Goal: Task Accomplishment & Management: Complete application form

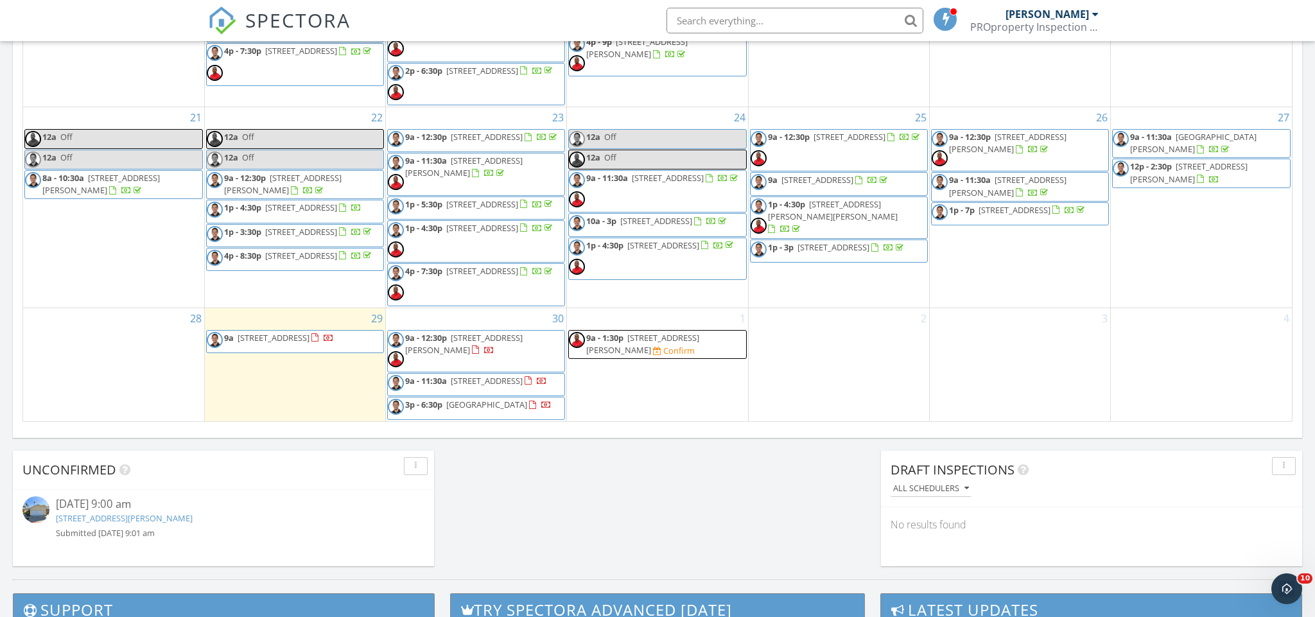
scroll to position [751, 0]
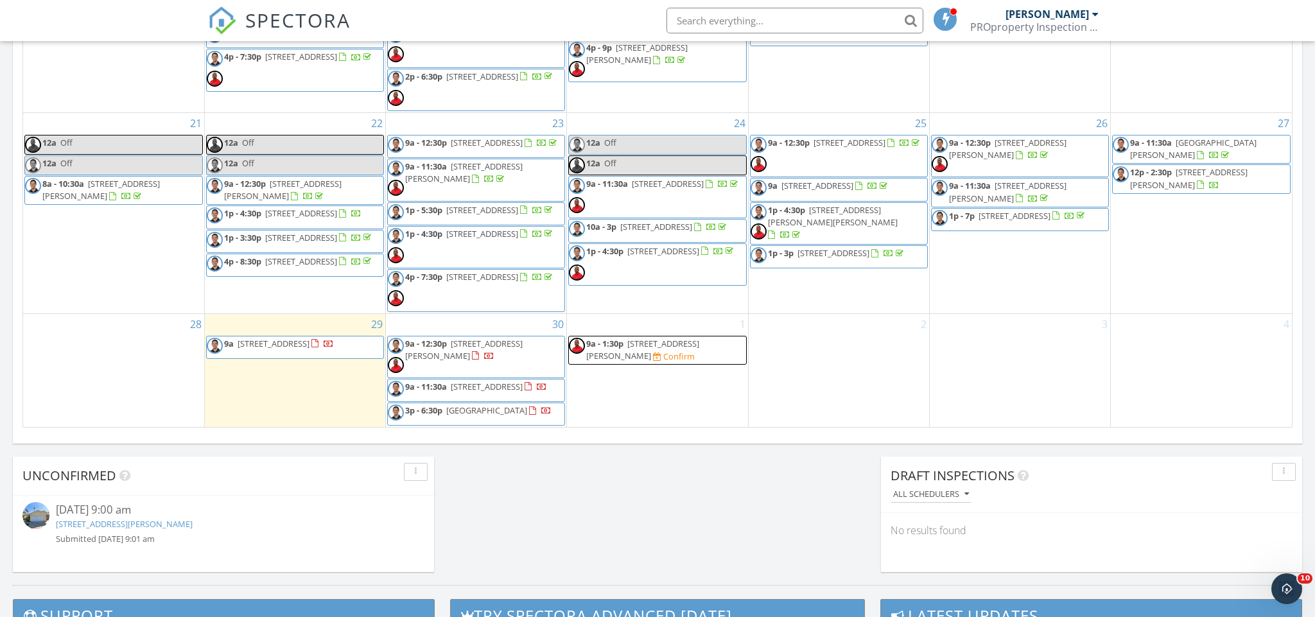
click at [674, 390] on div "1 9a - 1:30p 2135 Teal Glen, Escondido 92026 Confirm" at bounding box center [657, 371] width 180 height 114
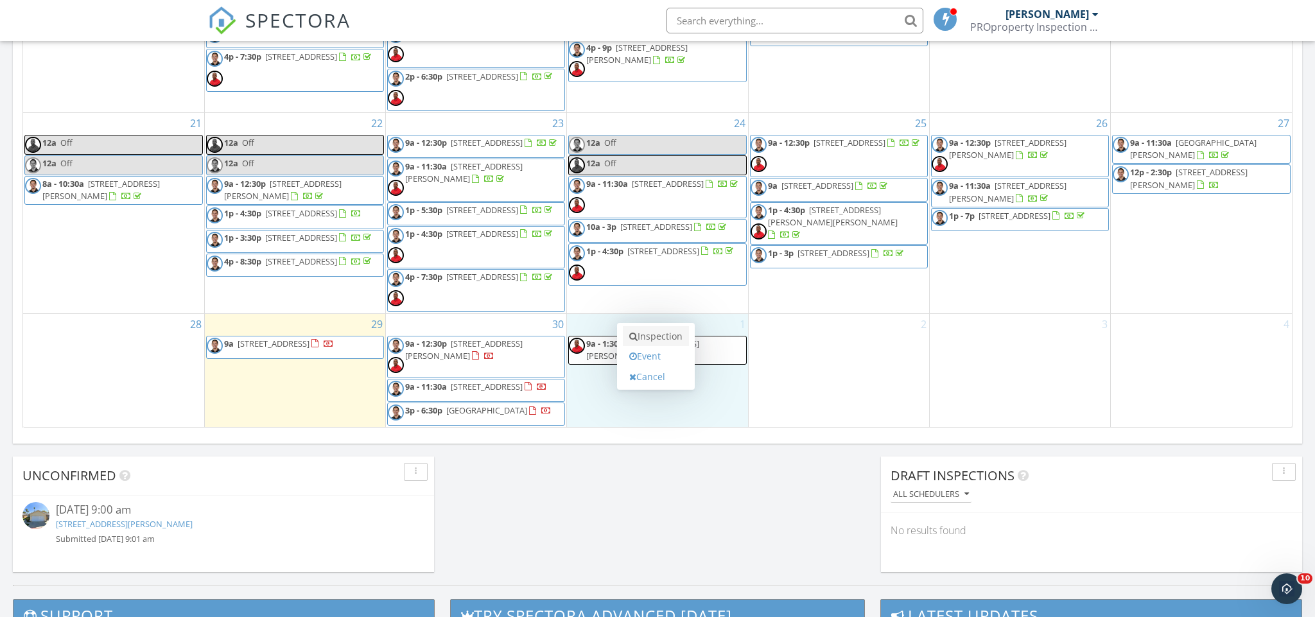
click at [676, 342] on link "Inspection" at bounding box center [656, 336] width 66 height 21
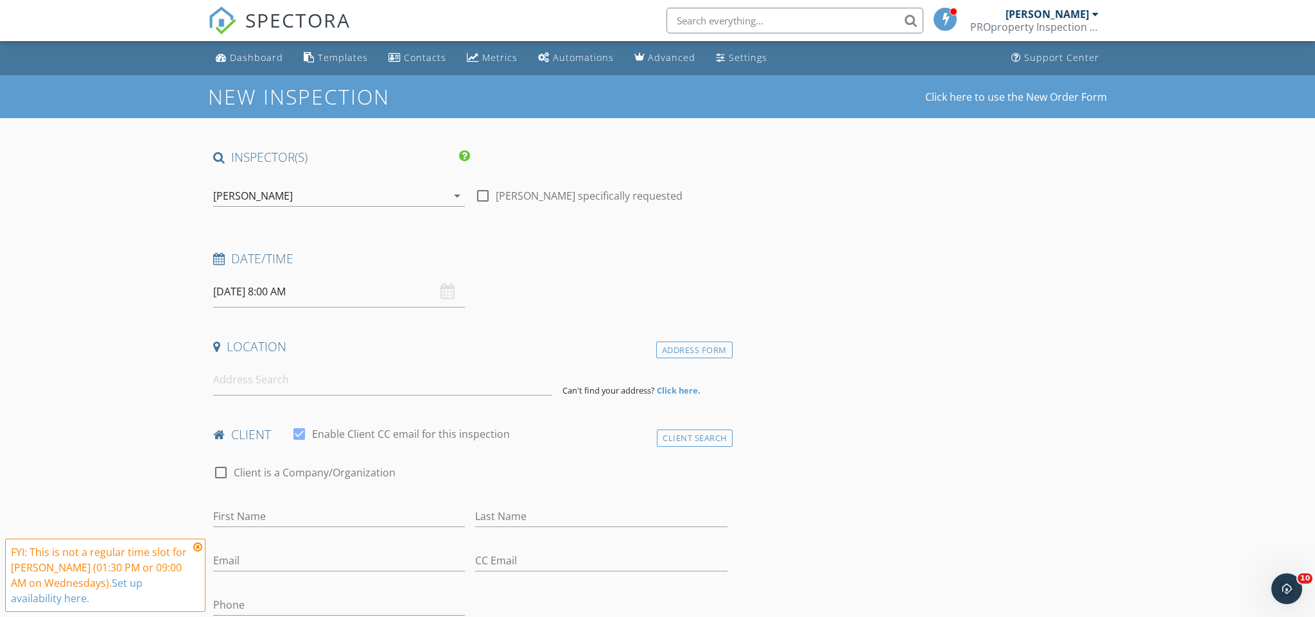
click at [261, 288] on input "10/01/2025 8:00 AM" at bounding box center [339, 291] width 252 height 31
type input "09"
type input "10/01/2025 9:00 AM"
click at [290, 505] on span at bounding box center [287, 503] width 9 height 13
type input "10"
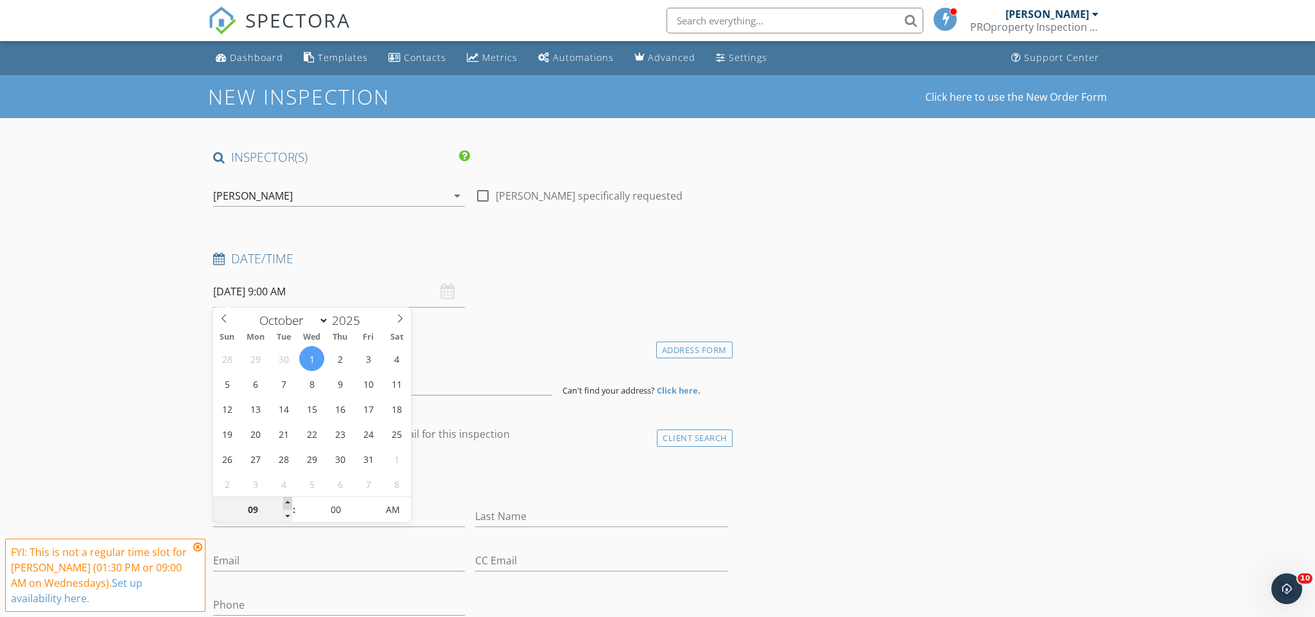
type input "10/01/2025 10:00 AM"
click at [290, 505] on span at bounding box center [287, 503] width 9 height 13
type input "11"
type input "10/01/2025 11:00 AM"
click at [290, 505] on span at bounding box center [287, 503] width 9 height 13
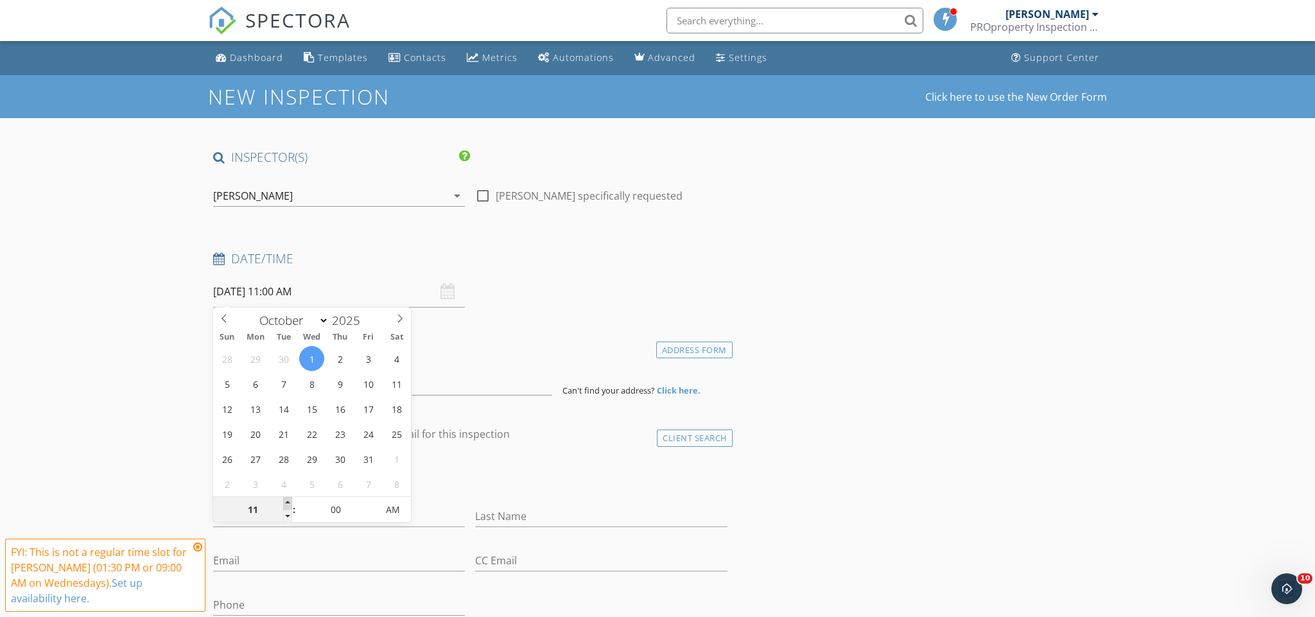
type input "12"
type input "10/01/2025 12:00 PM"
click at [290, 505] on span at bounding box center [287, 503] width 9 height 13
type input "01"
type input "[DATE] 1:00 PM"
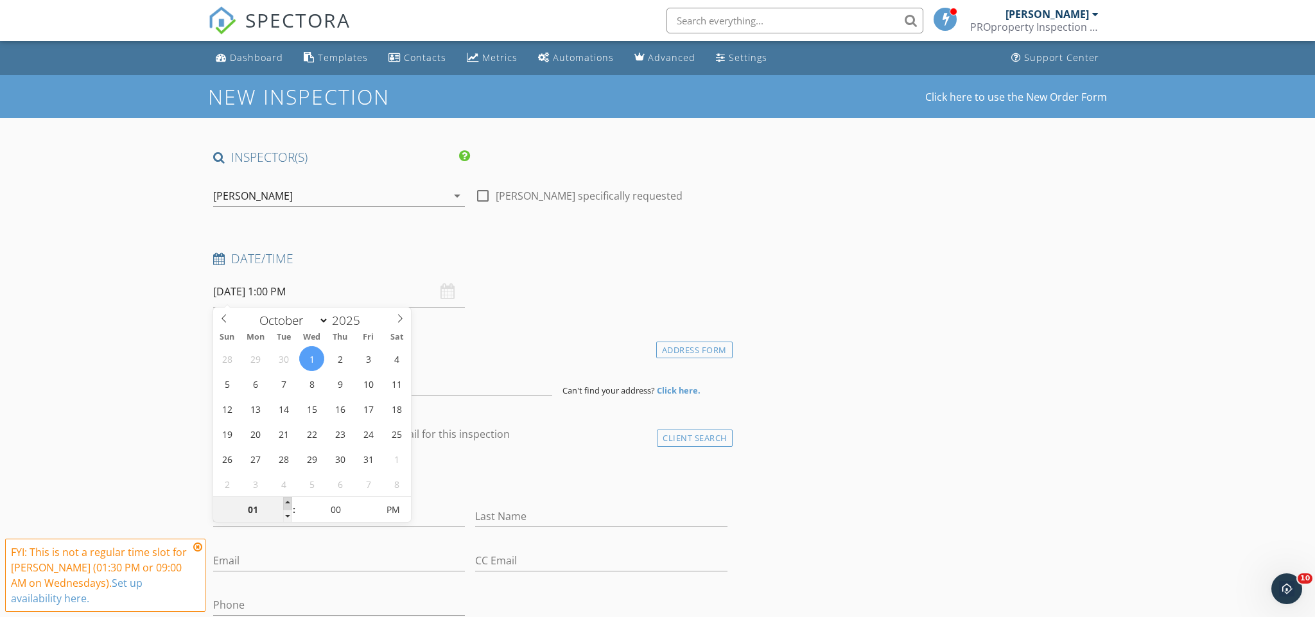
click at [290, 505] on span at bounding box center [287, 503] width 9 height 13
click at [478, 386] on input at bounding box center [382, 379] width 339 height 31
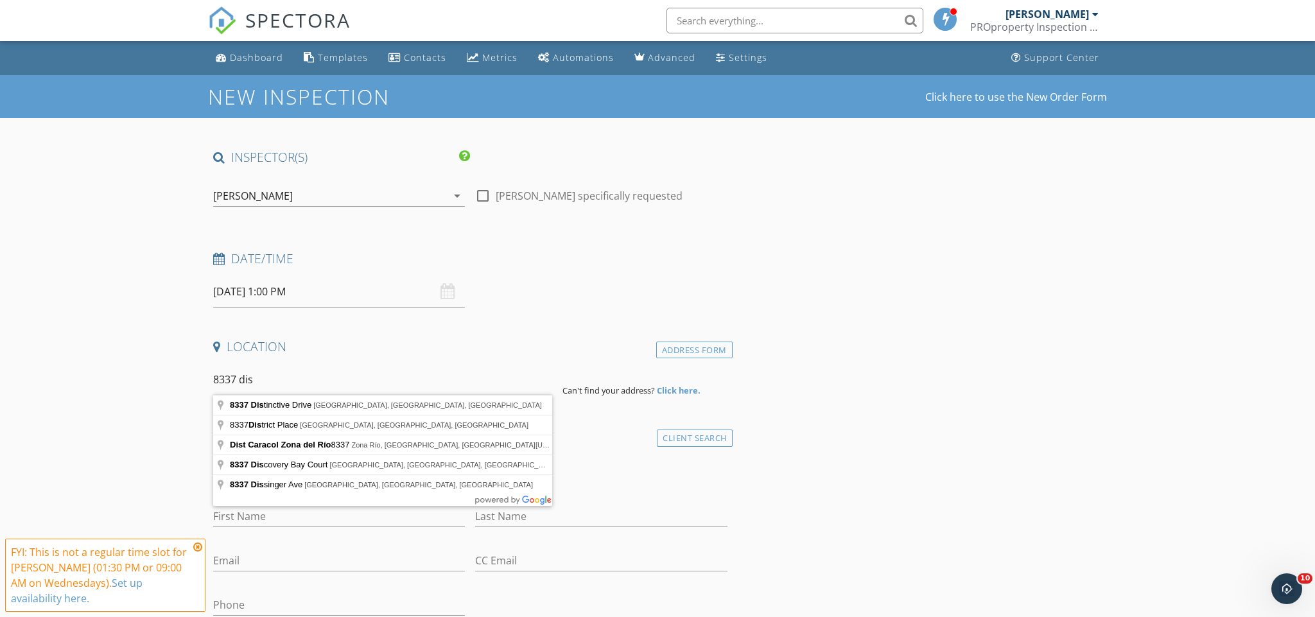
type input "8337 Distinctive Drive, San Diego, CA, USA"
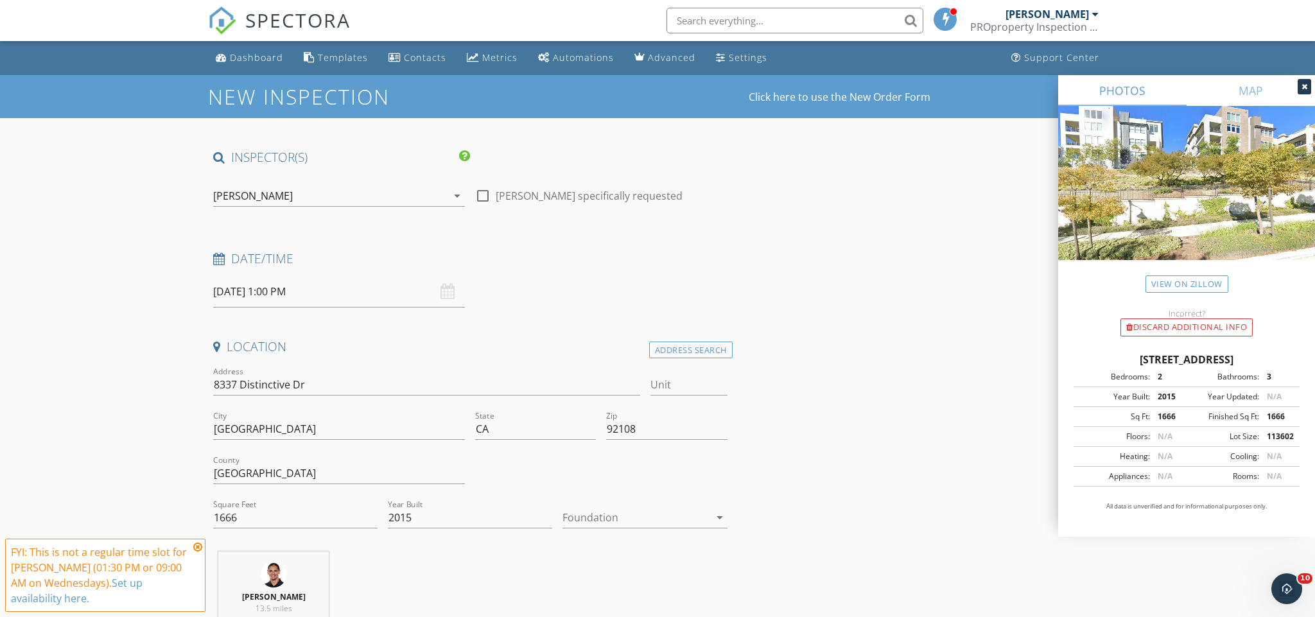
click at [195, 550] on icon at bounding box center [197, 547] width 9 height 10
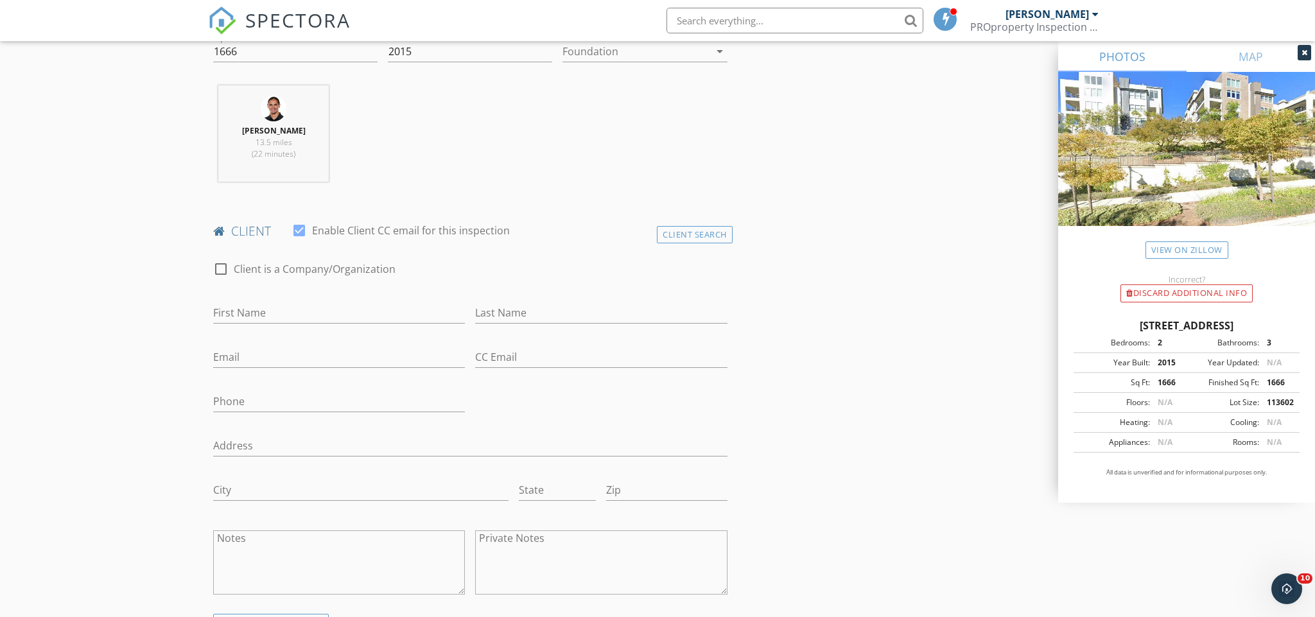
scroll to position [480, 0]
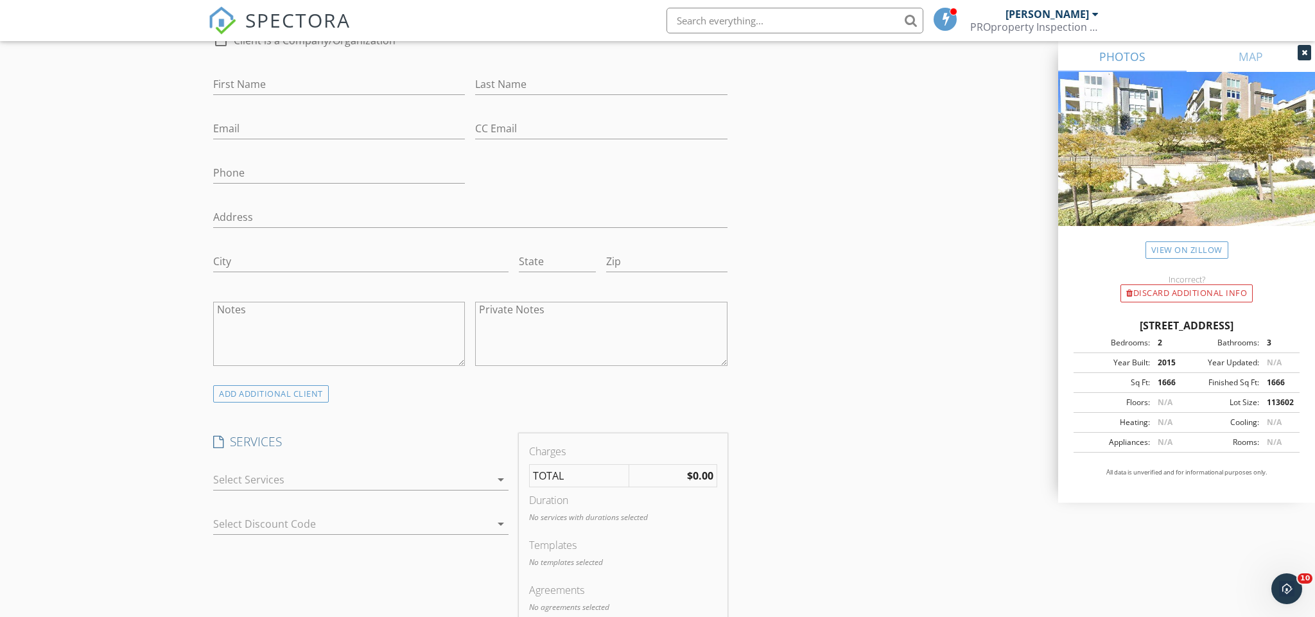
click at [293, 485] on div at bounding box center [351, 479] width 277 height 21
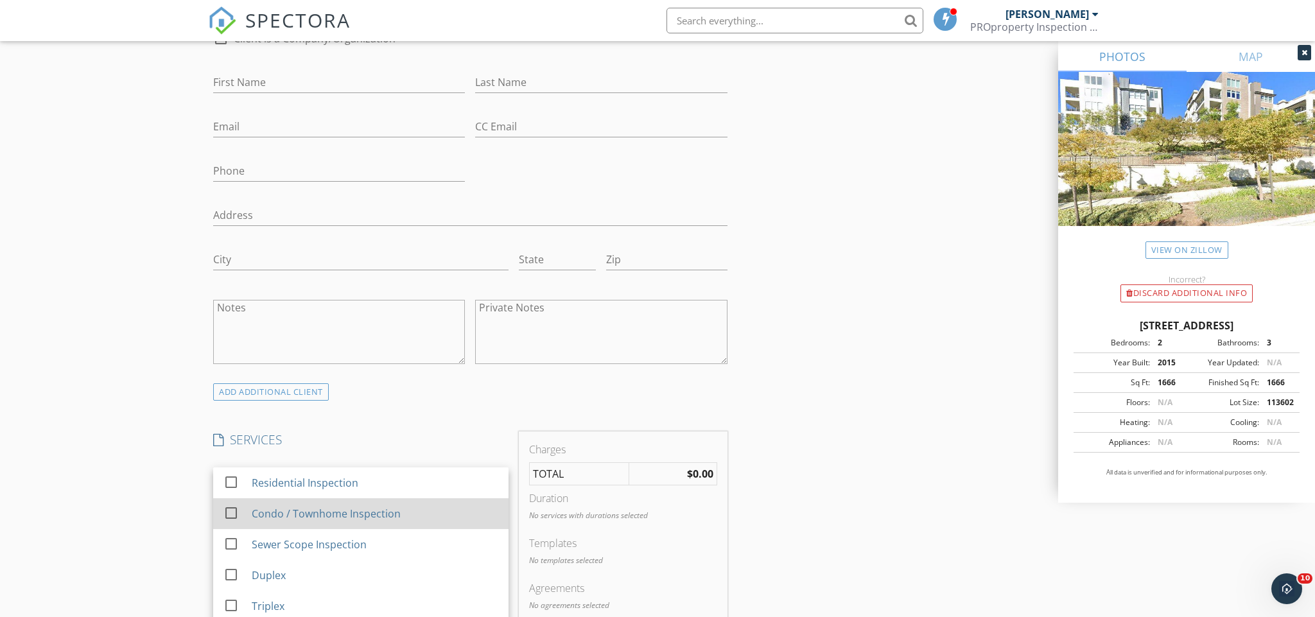
click at [285, 512] on div "Condo / Townhome Inspection" at bounding box center [326, 513] width 149 height 15
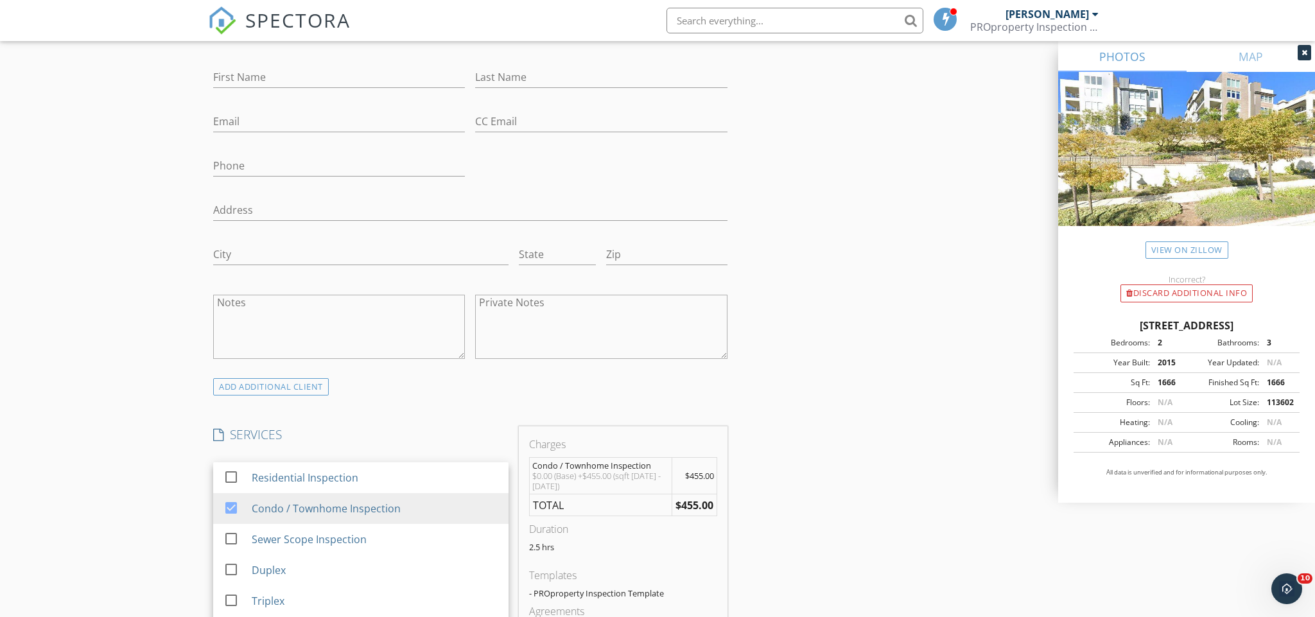
scroll to position [702, 0]
click at [121, 509] on div "New Inspection Click here to use the New Order Form INSPECTOR(S) check_box Chri…" at bounding box center [657, 526] width 1315 height 2306
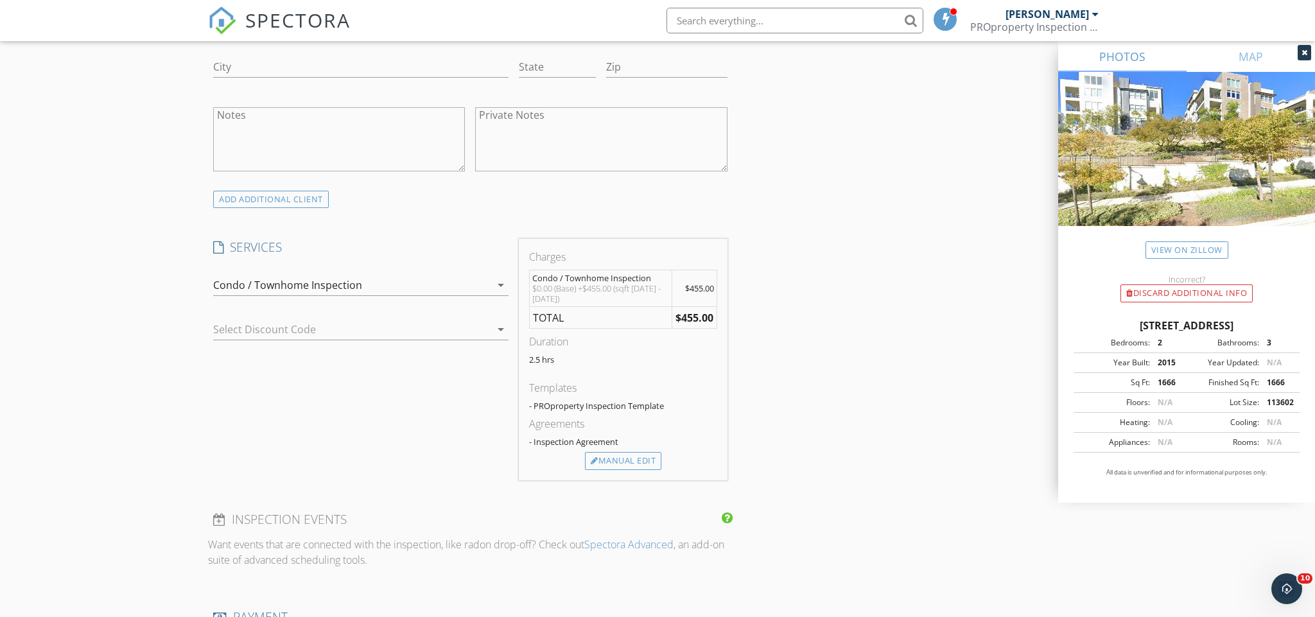
scroll to position [910, 0]
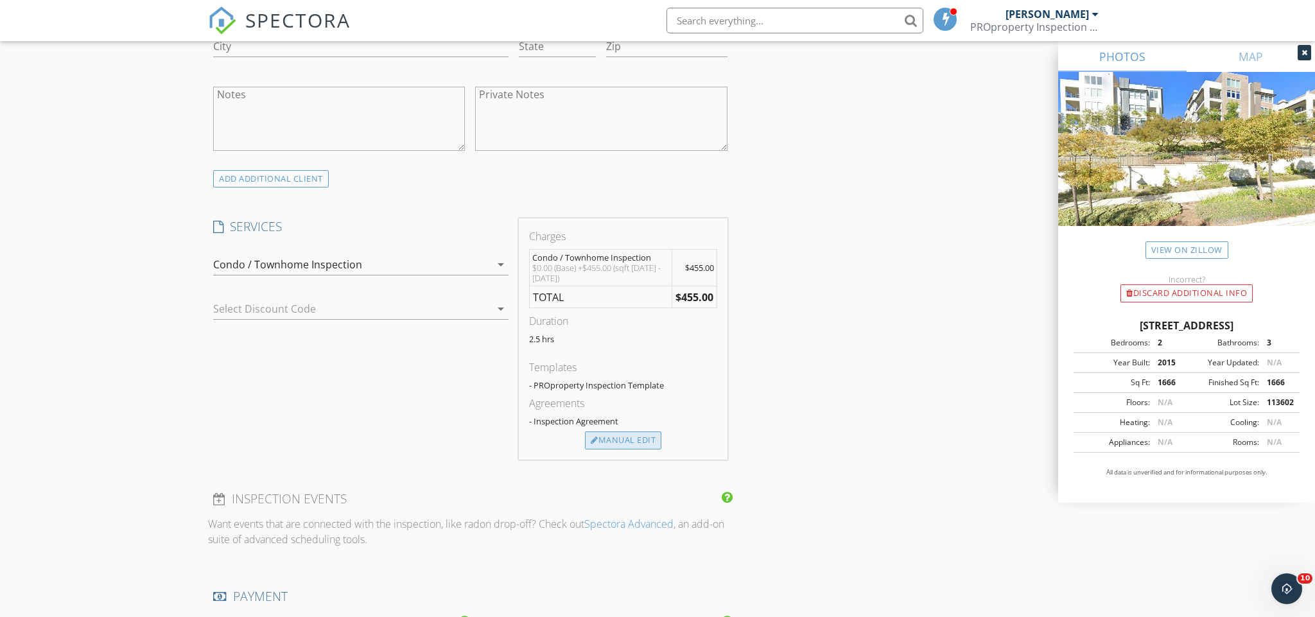
click at [636, 445] on div "Manual Edit" at bounding box center [623, 441] width 76 height 18
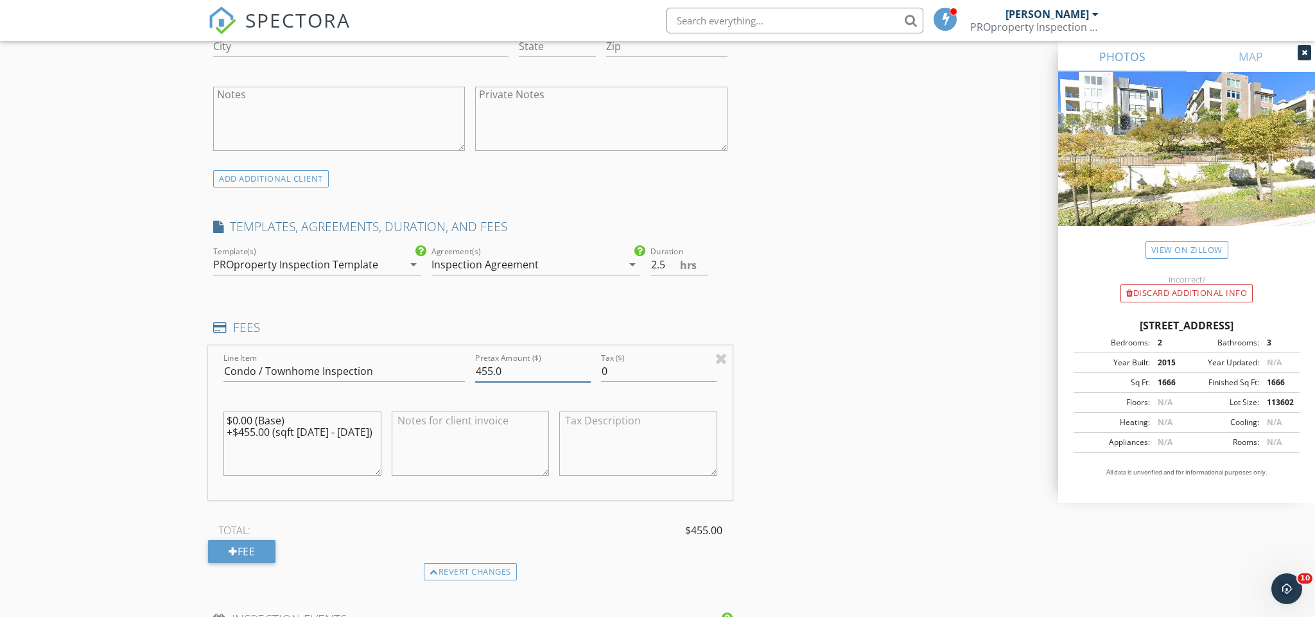
click at [485, 367] on input "455.0" at bounding box center [533, 371] width 116 height 21
type input "475.0"
click at [252, 427] on textarea "$0.00 (Base) +$455.00 (sqft 1501 - 2000)" at bounding box center [302, 444] width 158 height 64
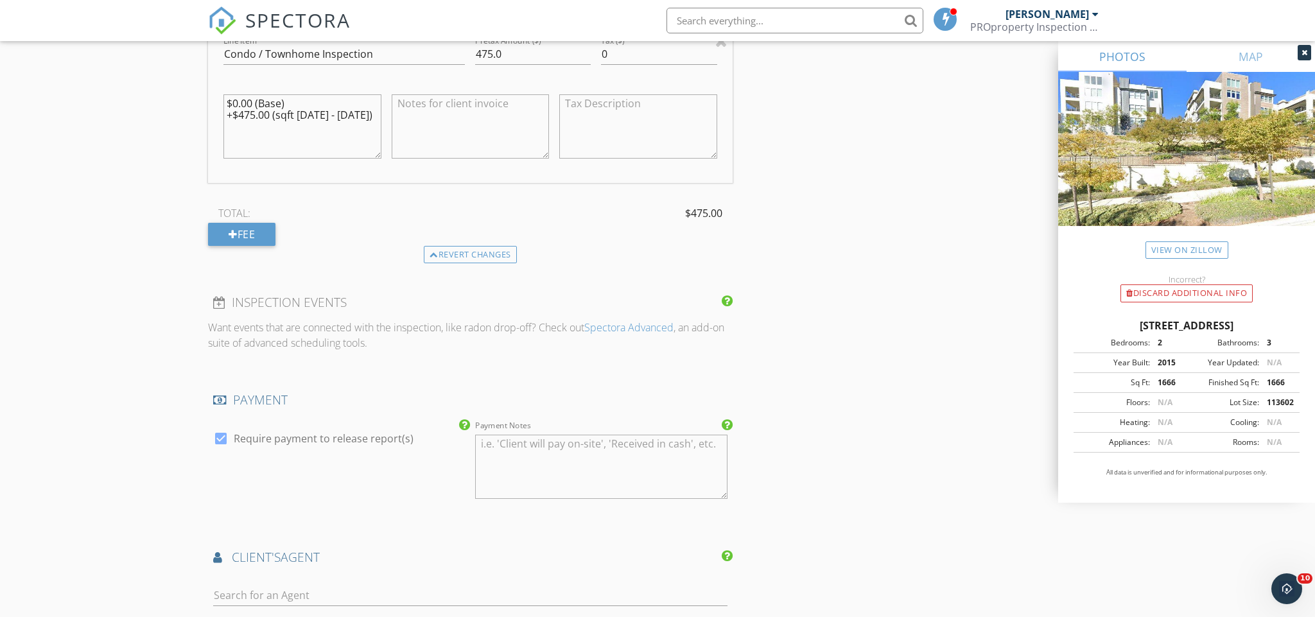
scroll to position [1298, 0]
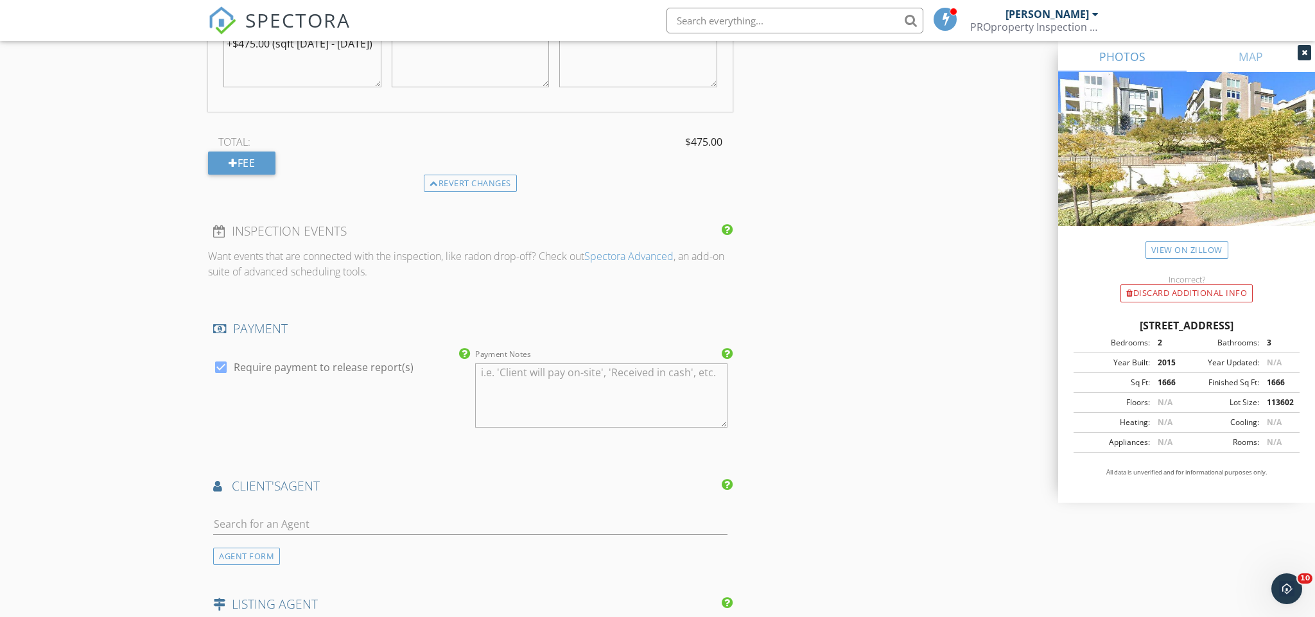
type textarea "$0.00 (Base) +$475.00 (sqft 1501 - 2000)"
click at [518, 533] on div at bounding box center [470, 531] width 514 height 34
click at [523, 522] on input "text" at bounding box center [470, 524] width 514 height 21
type input "chels"
click at [487, 545] on li "Chelsea Almario Coldwell Banker West/Chula Vista" at bounding box center [470, 553] width 513 height 36
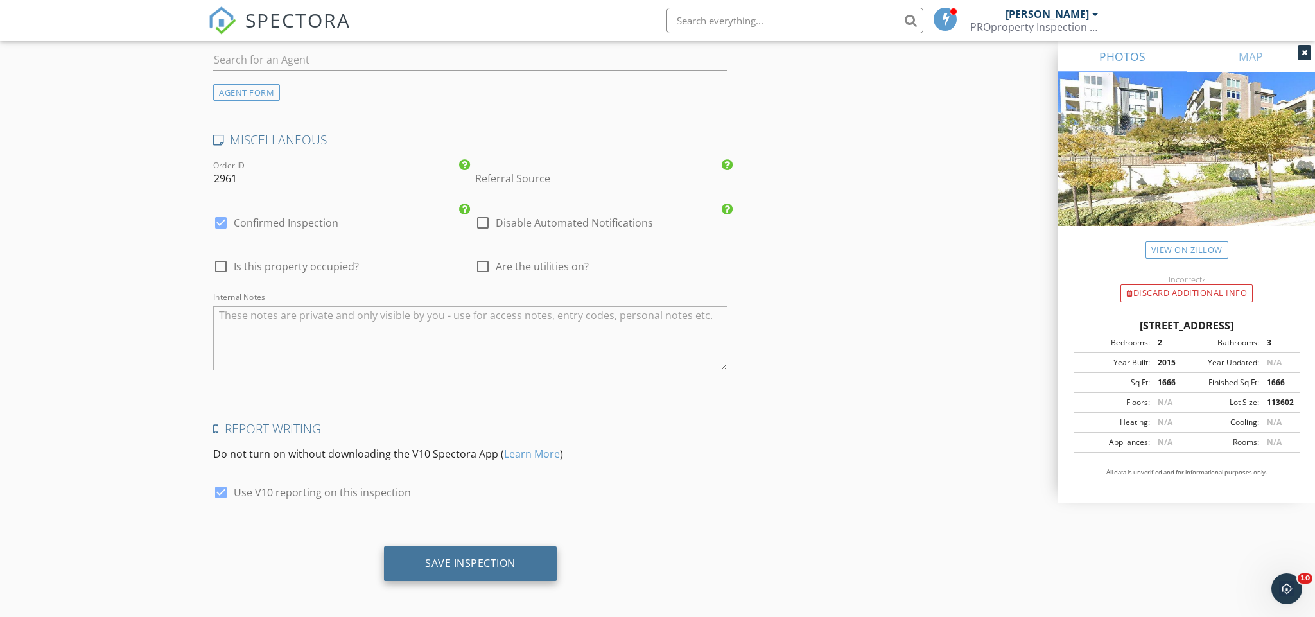
scroll to position [2172, 0]
click at [486, 548] on div "Save Inspection" at bounding box center [470, 565] width 173 height 35
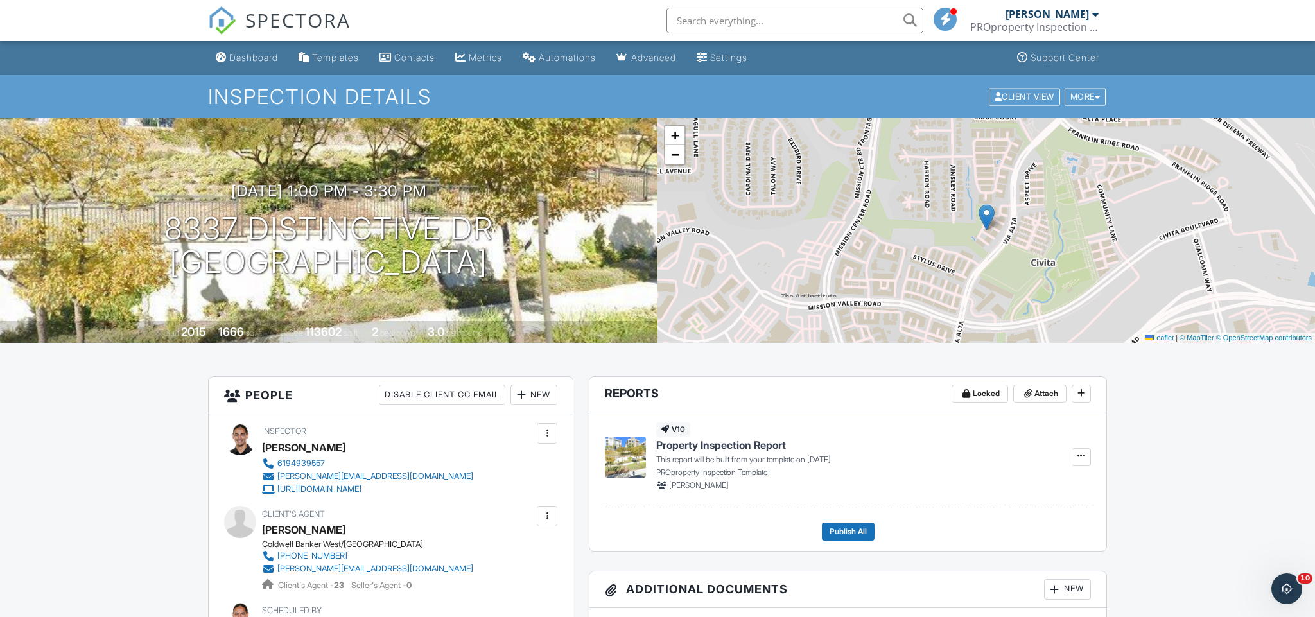
click at [225, 25] on img at bounding box center [222, 20] width 28 height 28
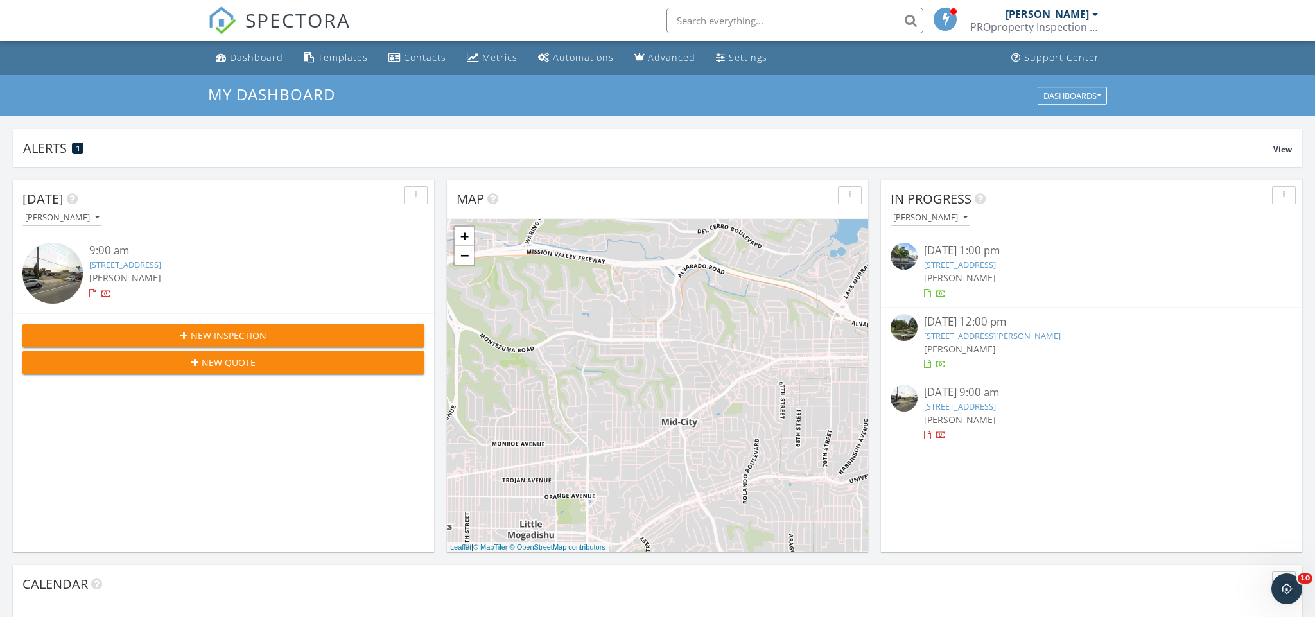
scroll to position [1169, 1316]
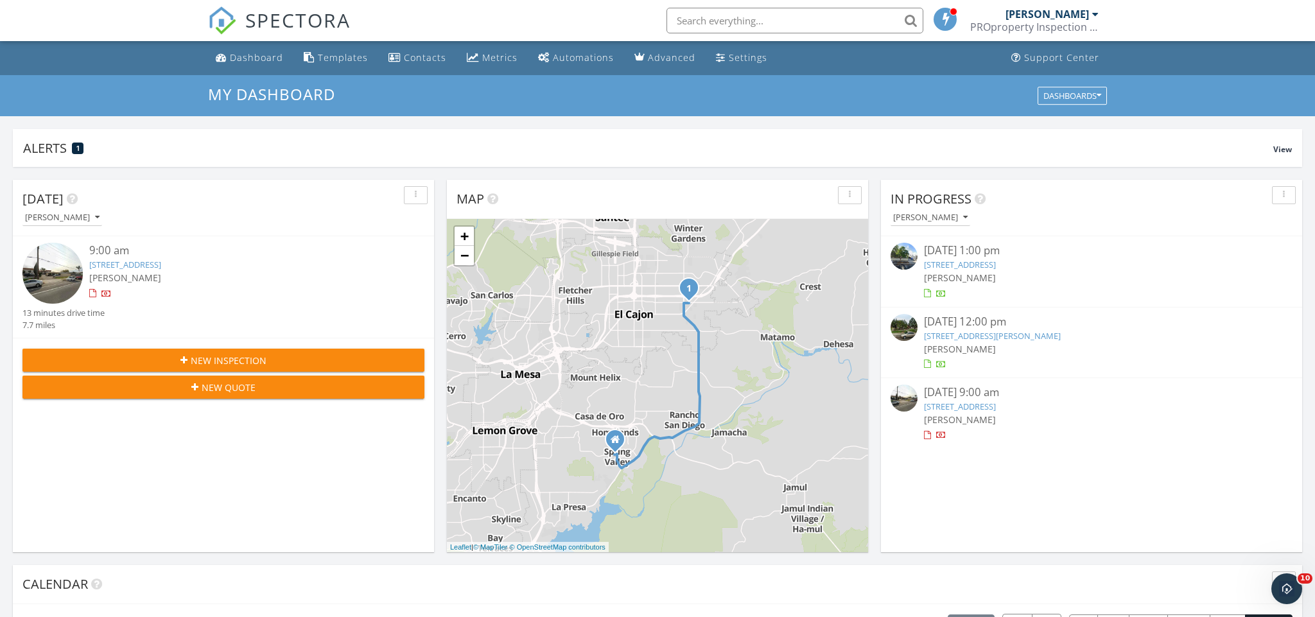
click at [186, 358] on icon "button" at bounding box center [183, 360] width 7 height 9
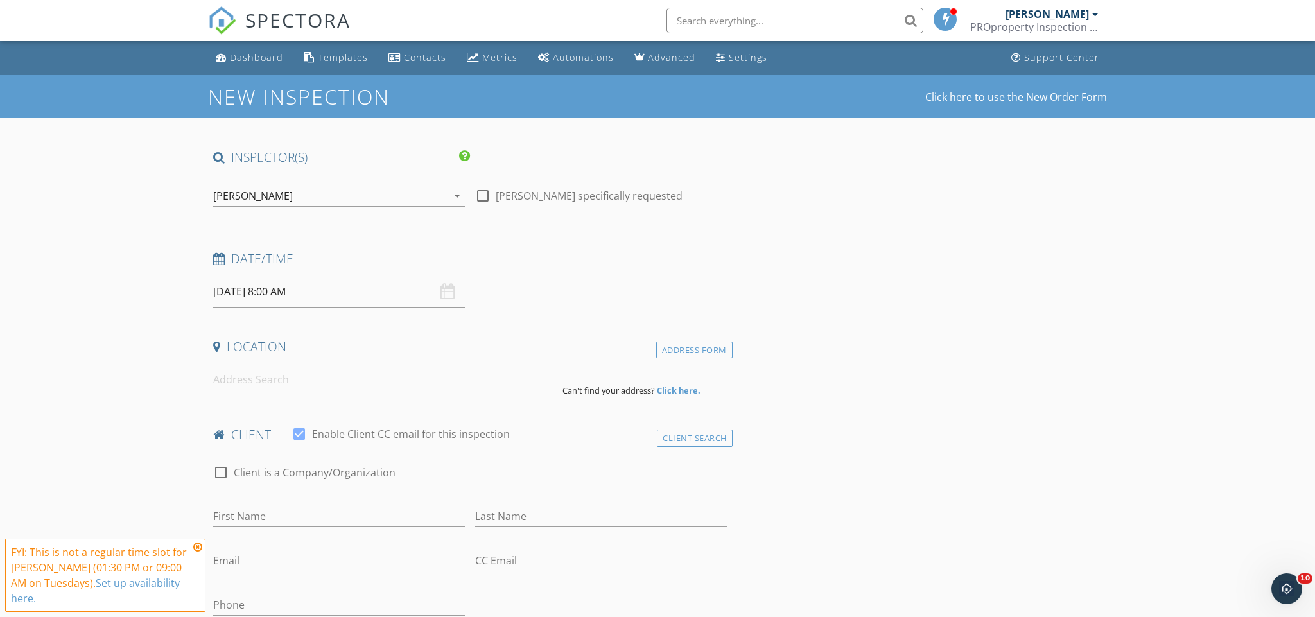
click at [257, 290] on input "[DATE] 8:00 AM" at bounding box center [339, 291] width 252 height 31
select select "9"
type input "10/02/2025 8:00 AM"
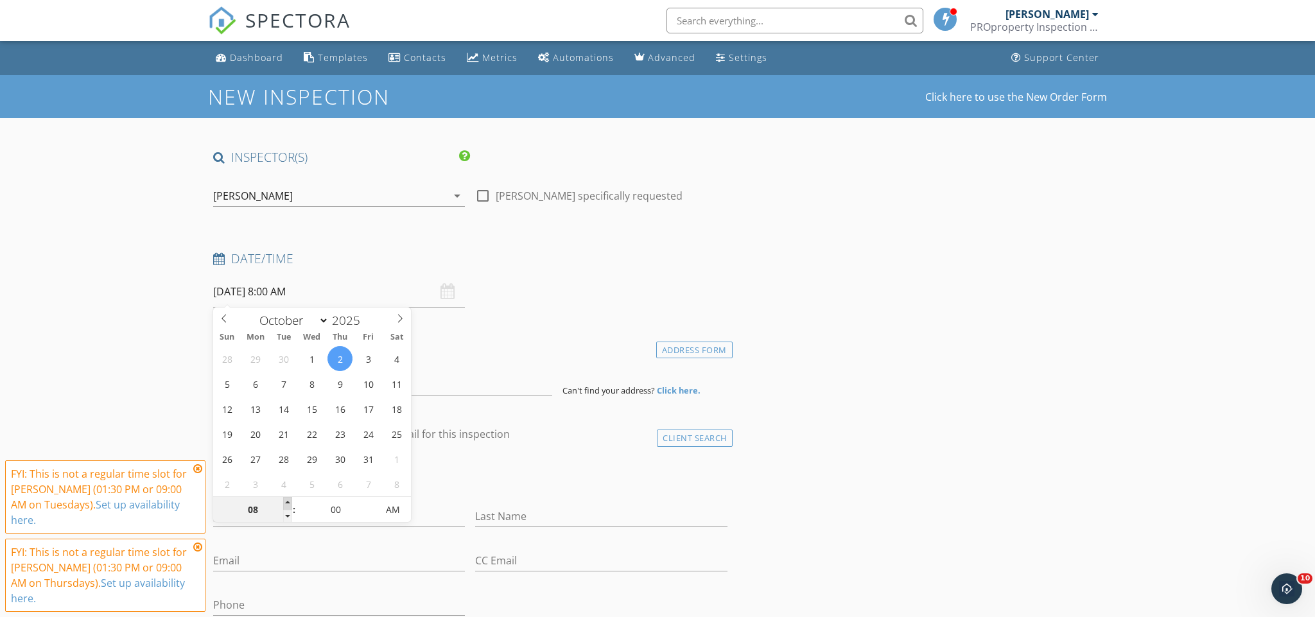
type input "09"
type input "10/02/2025 9:00 AM"
click at [288, 499] on span at bounding box center [287, 503] width 9 height 13
type input "10"
type input "10/02/2025 10:00 AM"
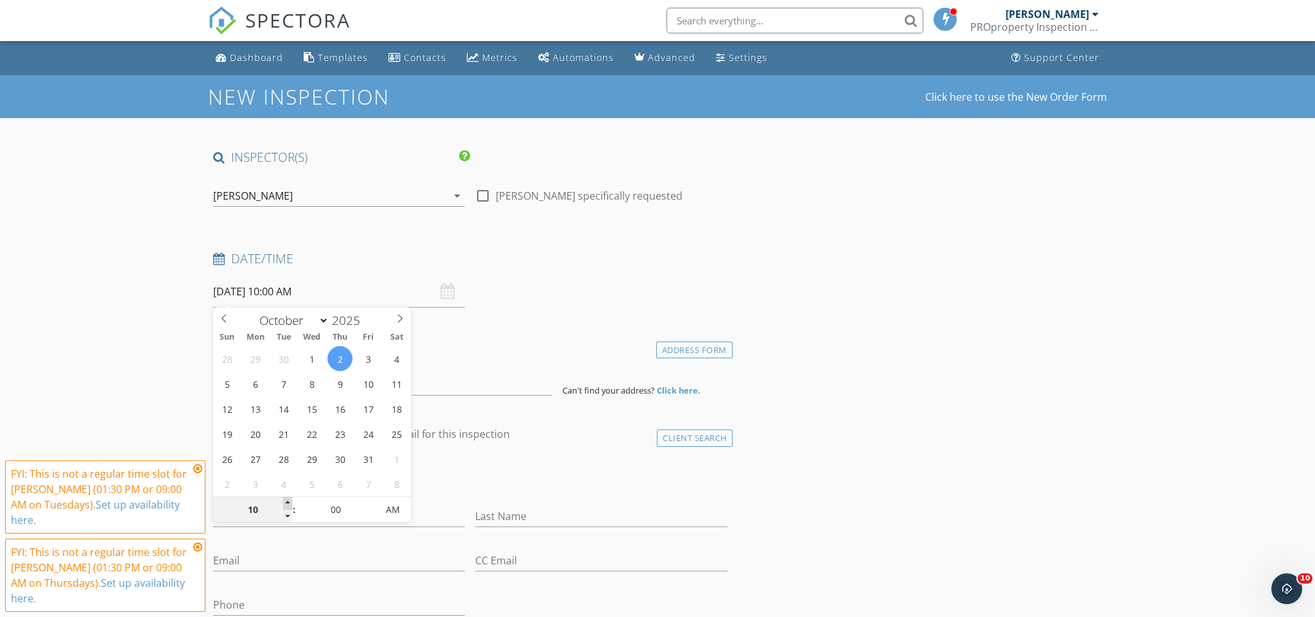
click at [288, 499] on span at bounding box center [287, 503] width 9 height 13
type input "11"
type input "10/02/2025 11:00 AM"
click at [288, 499] on span at bounding box center [287, 503] width 9 height 13
type input "12"
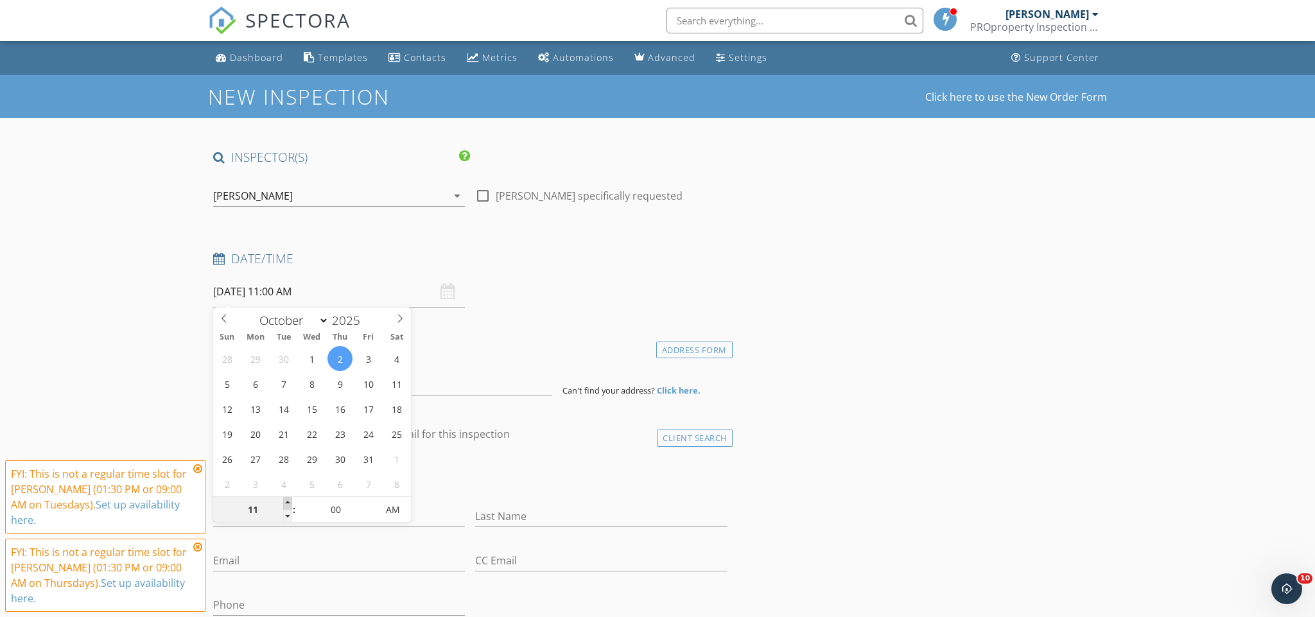
type input "10/02/2025 12:00 PM"
click at [287, 499] on span at bounding box center [287, 503] width 9 height 13
type input "01"
type input "10/02/2025 1:00 PM"
click at [287, 499] on span at bounding box center [287, 503] width 9 height 13
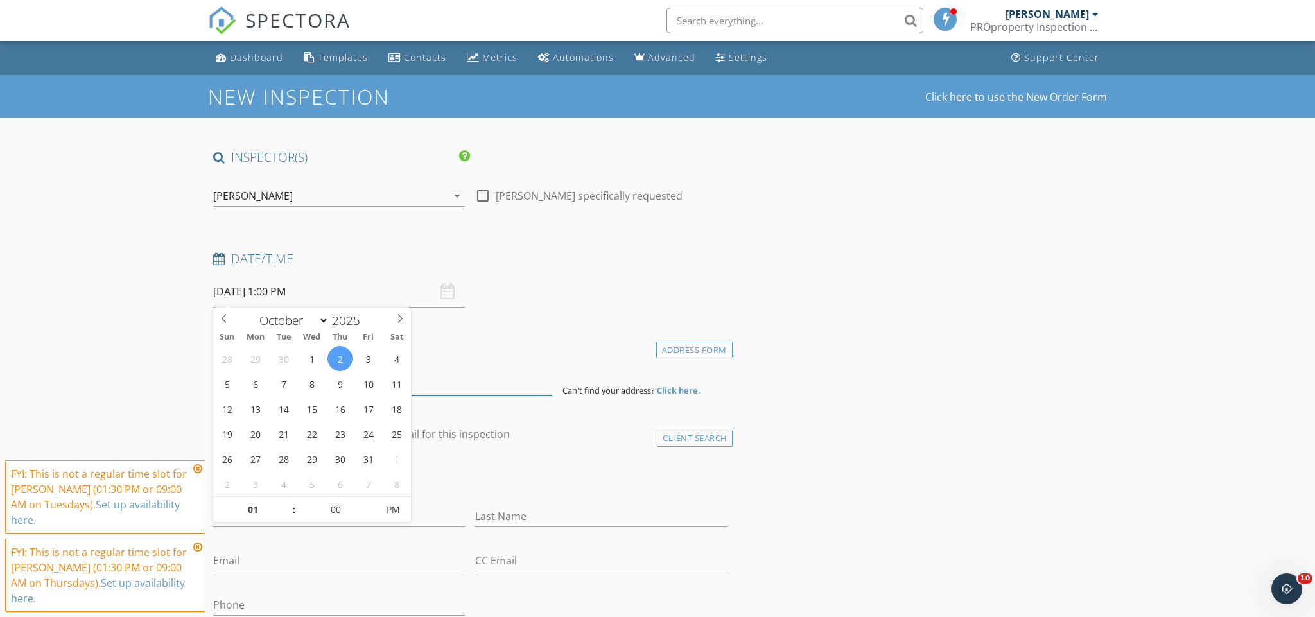
click at [423, 369] on input at bounding box center [382, 379] width 339 height 31
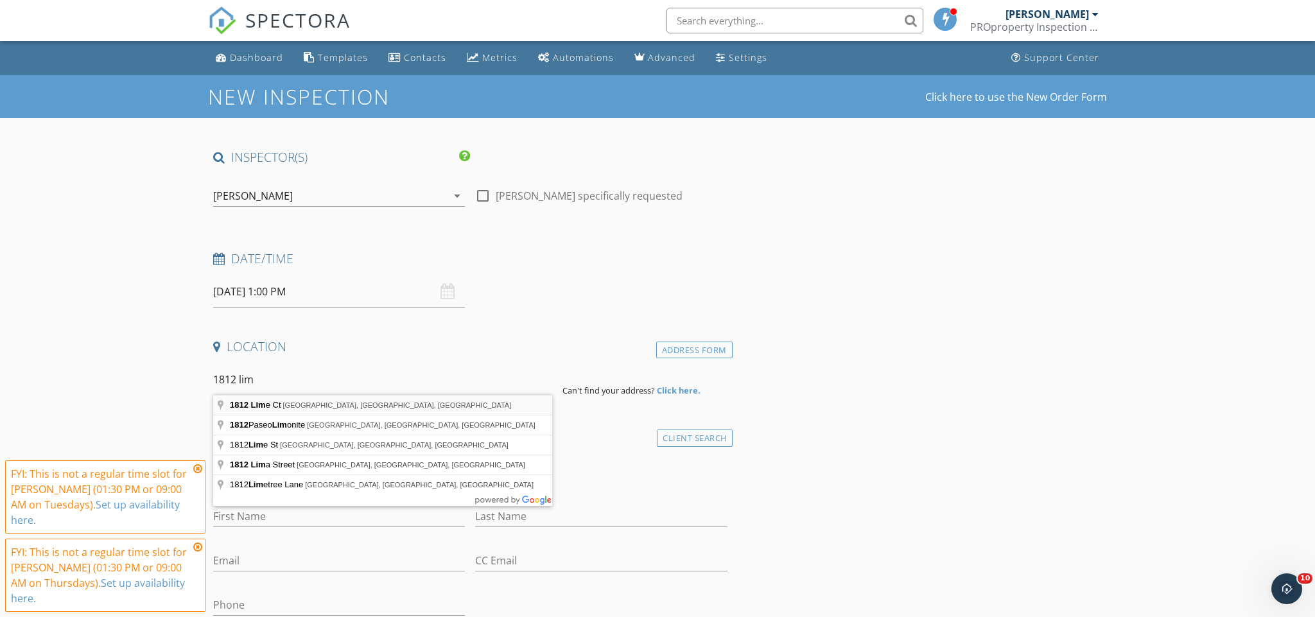
type input "1812 Lime Ct, Chula Vista, CA, USA"
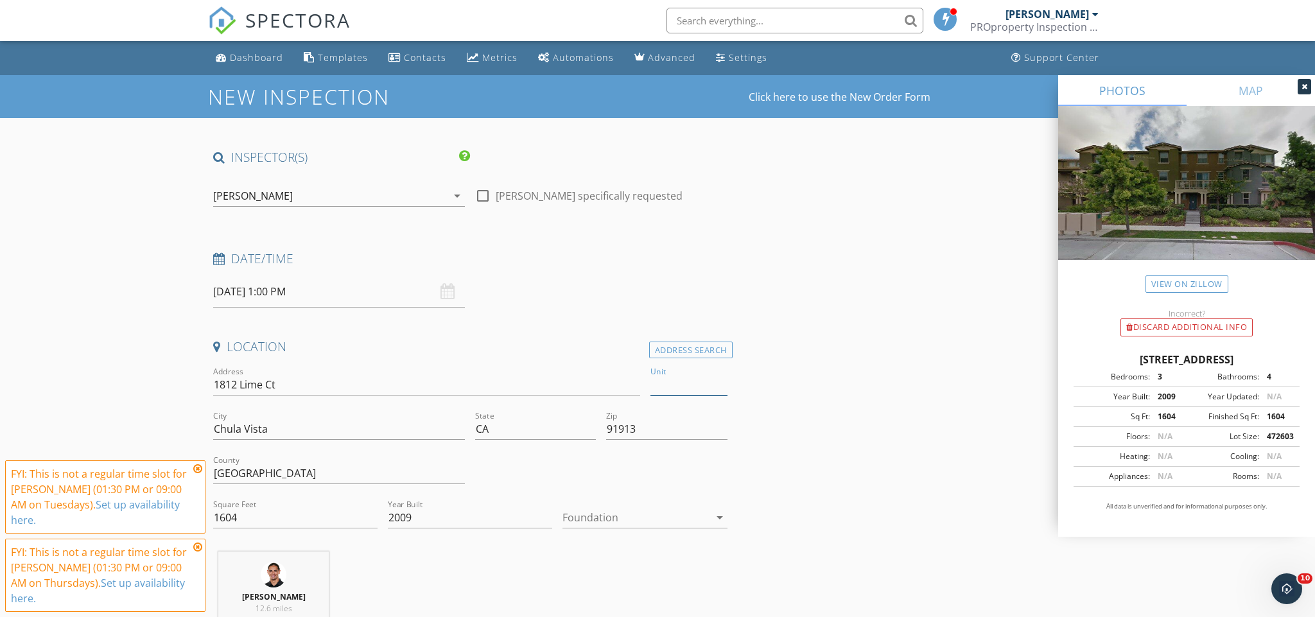
type input "7"
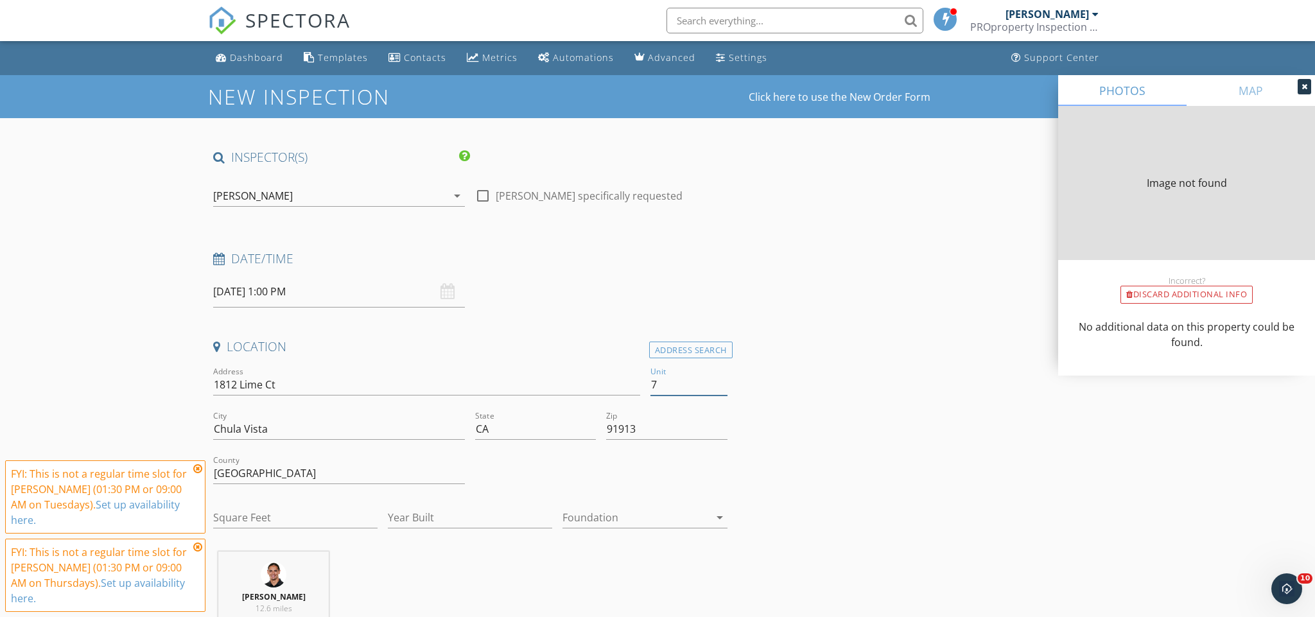
type input "1419"
type input "2009"
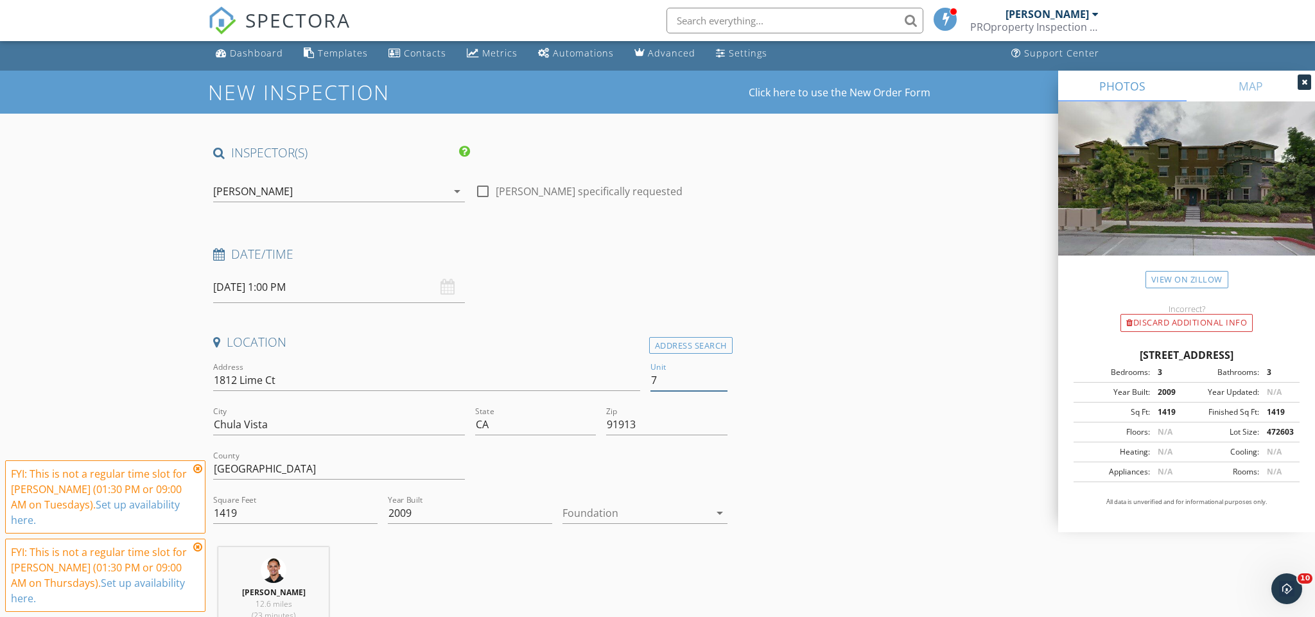
scroll to position [5, 0]
type input "7"
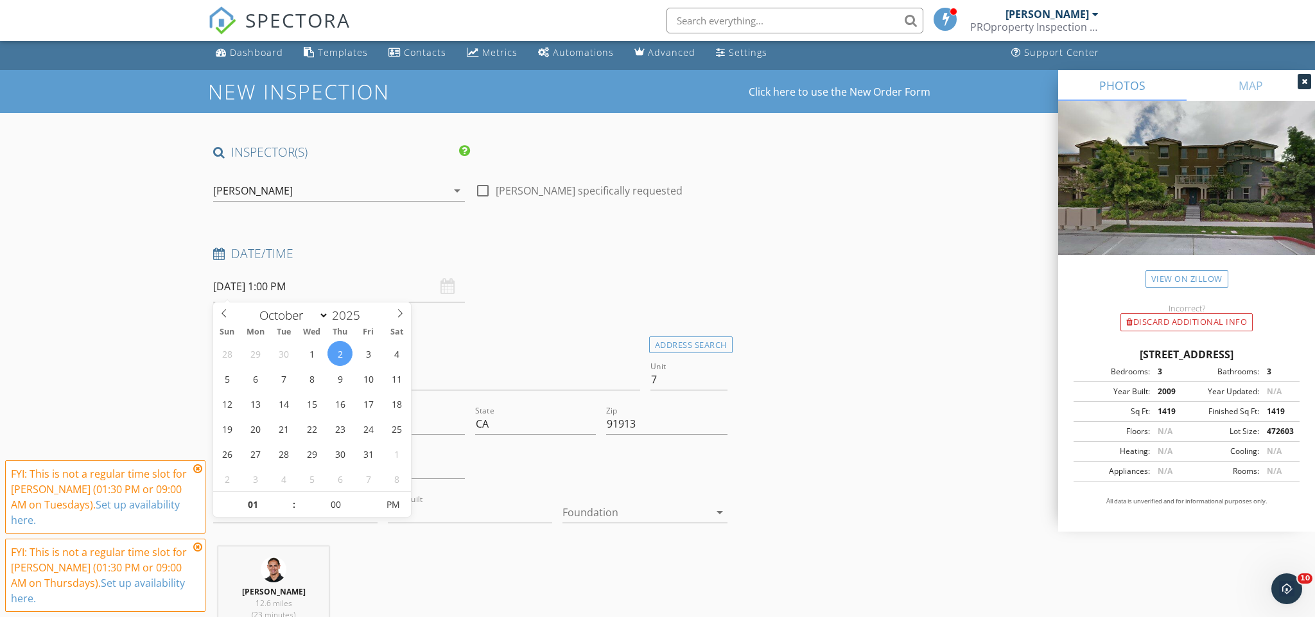
click at [292, 288] on input "10/02/2025 1:00 PM" at bounding box center [339, 286] width 252 height 31
type input "02"
type input "10/02/2025 2:00 PM"
click at [287, 500] on span at bounding box center [287, 498] width 9 height 13
type input "03"
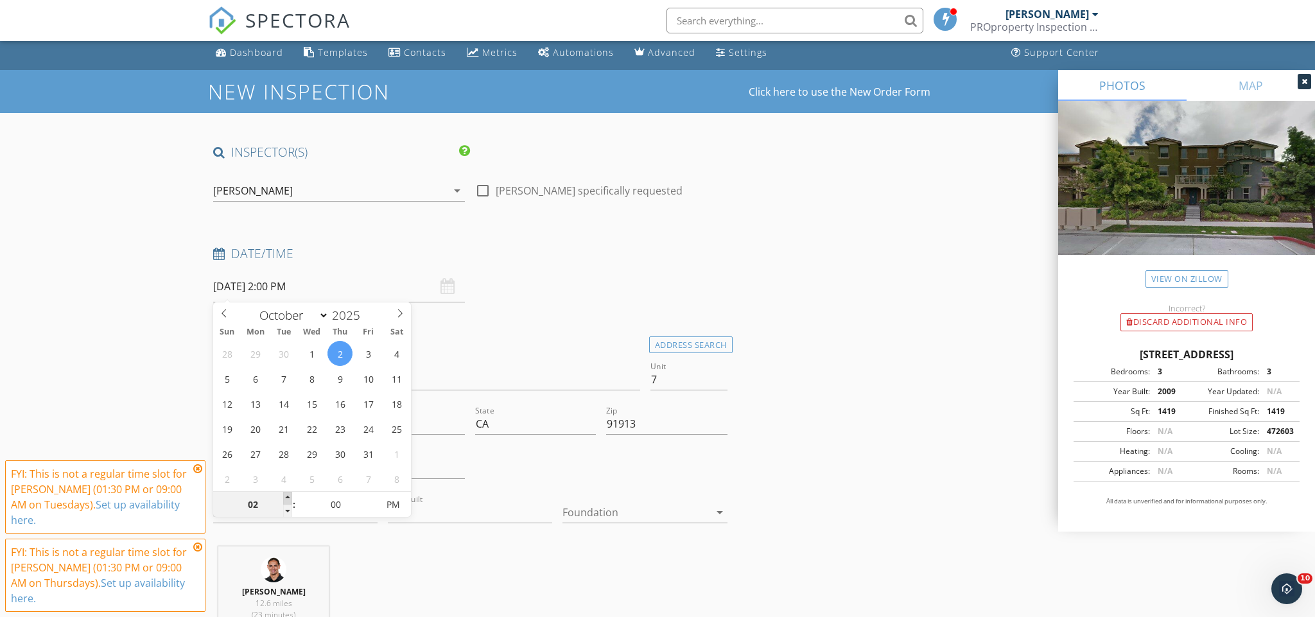
type input "10/02/2025 3:00 PM"
click at [287, 500] on span at bounding box center [287, 498] width 9 height 13
type input "04"
type input "10/02/2025 4:00 PM"
click at [287, 500] on span at bounding box center [287, 498] width 9 height 13
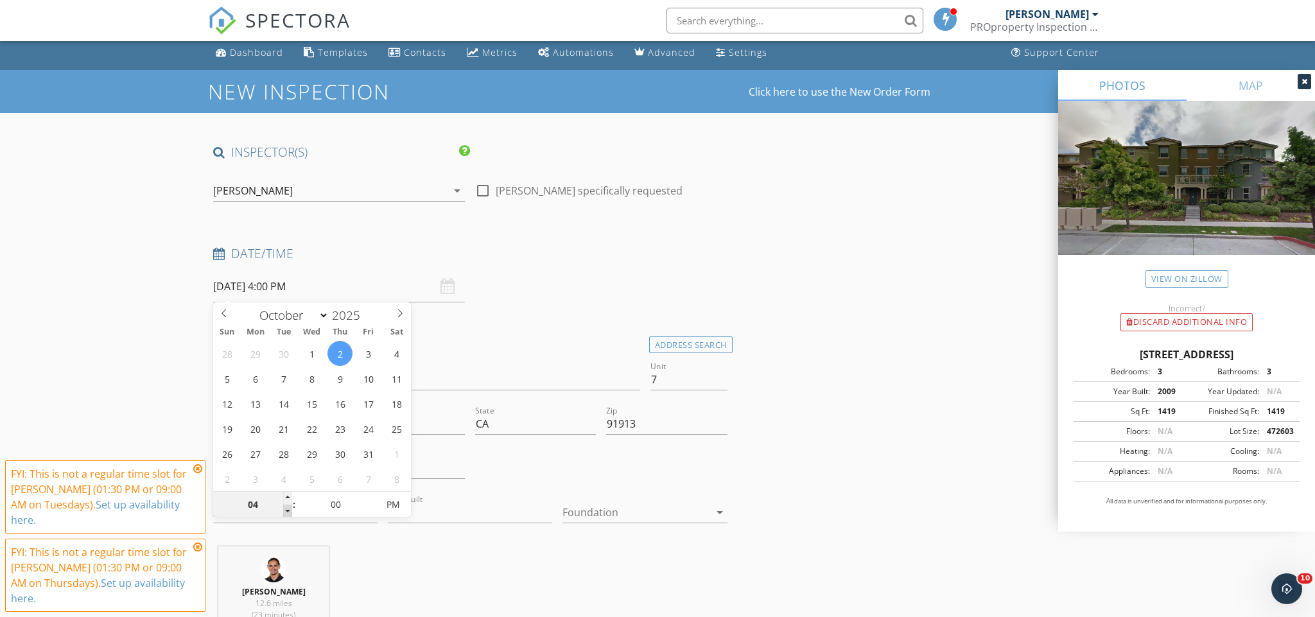
type input "03"
type input "10/02/2025 3:00 PM"
click at [285, 507] on span at bounding box center [287, 511] width 9 height 13
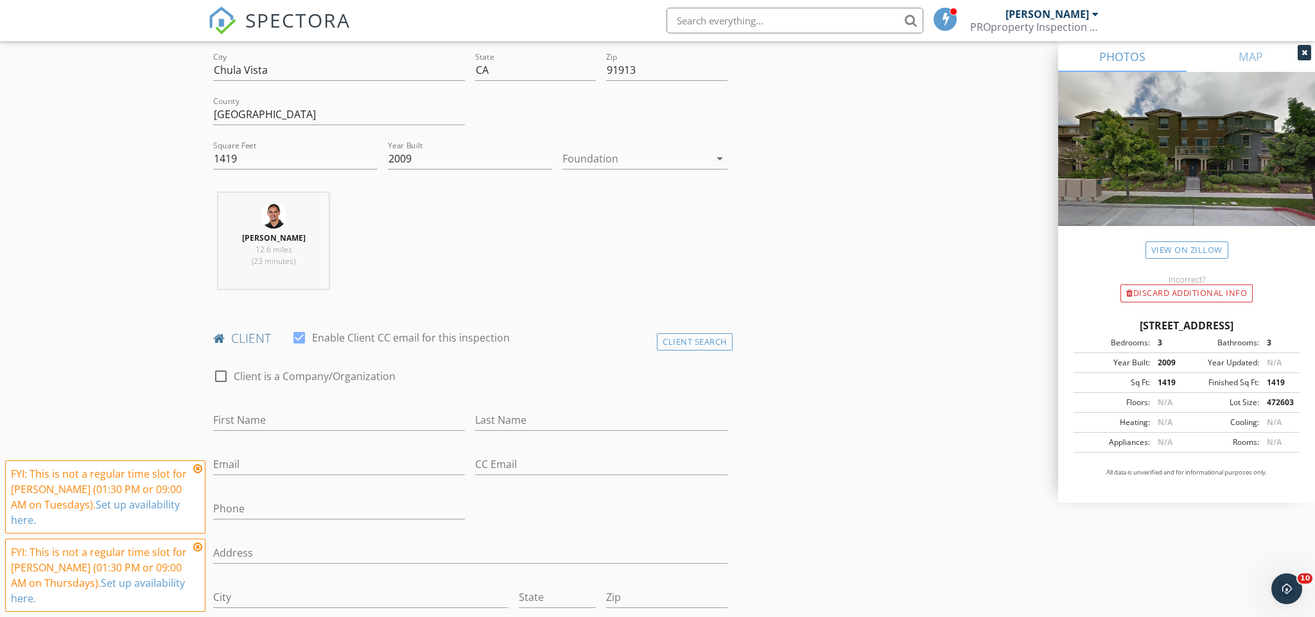
scroll to position [408, 0]
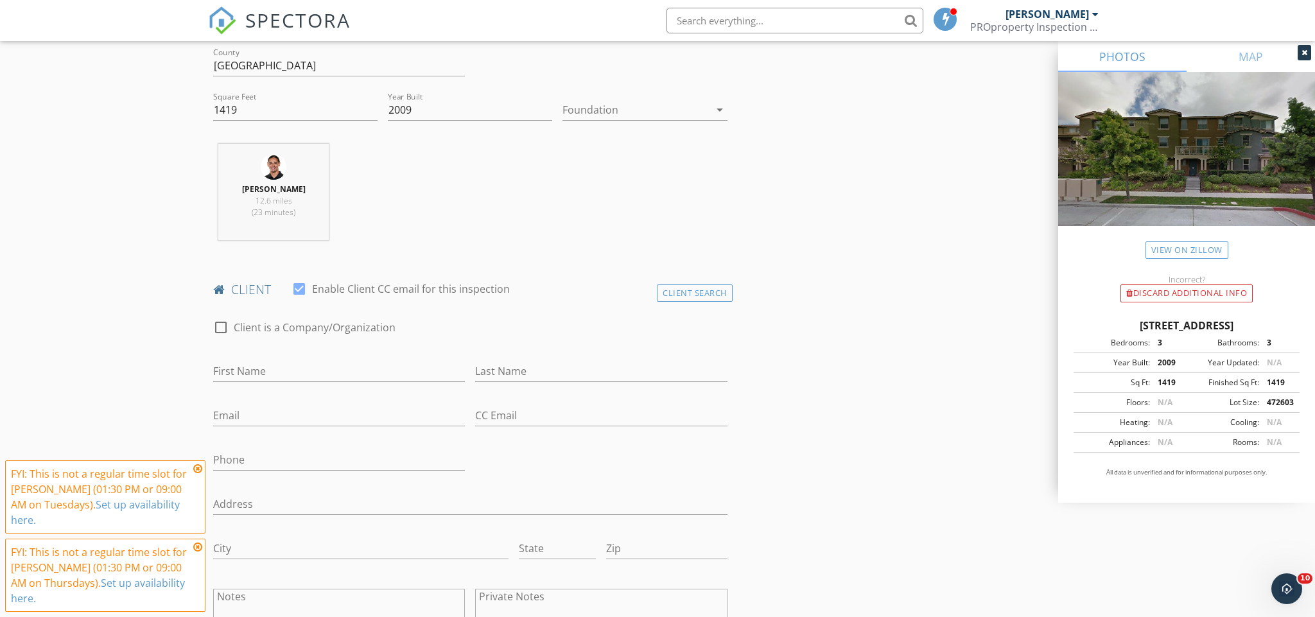
click at [198, 466] on icon at bounding box center [197, 469] width 9 height 10
click at [195, 543] on icon at bounding box center [197, 547] width 9 height 10
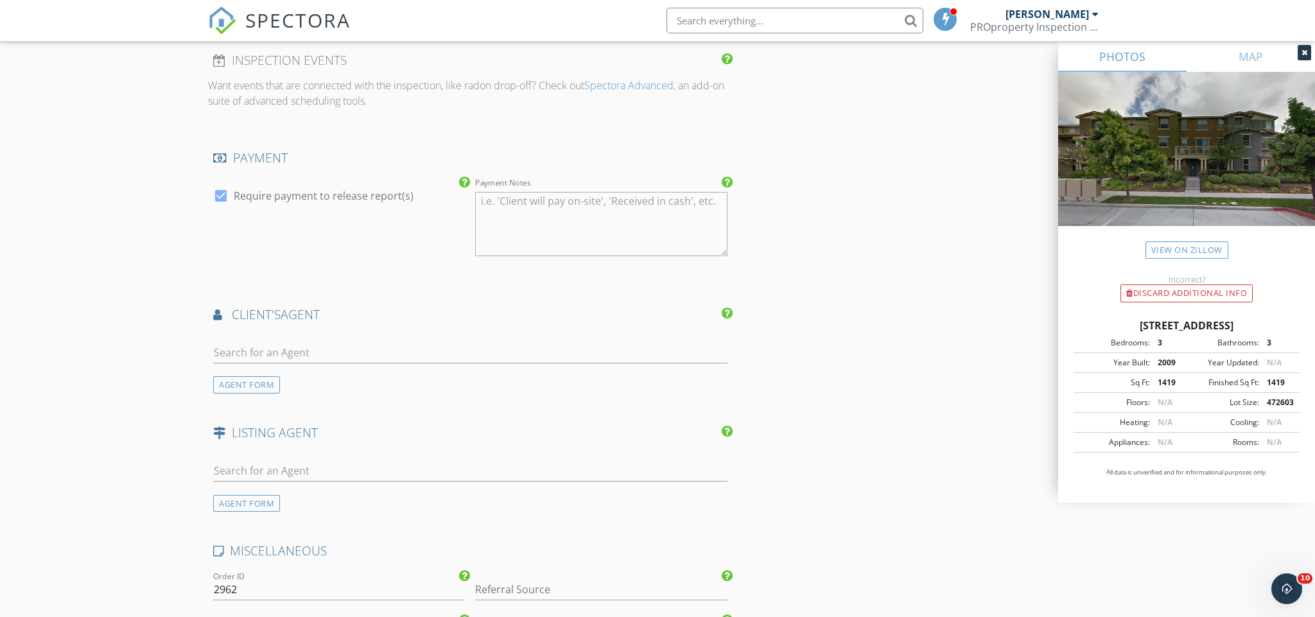
scroll to position [1403, 0]
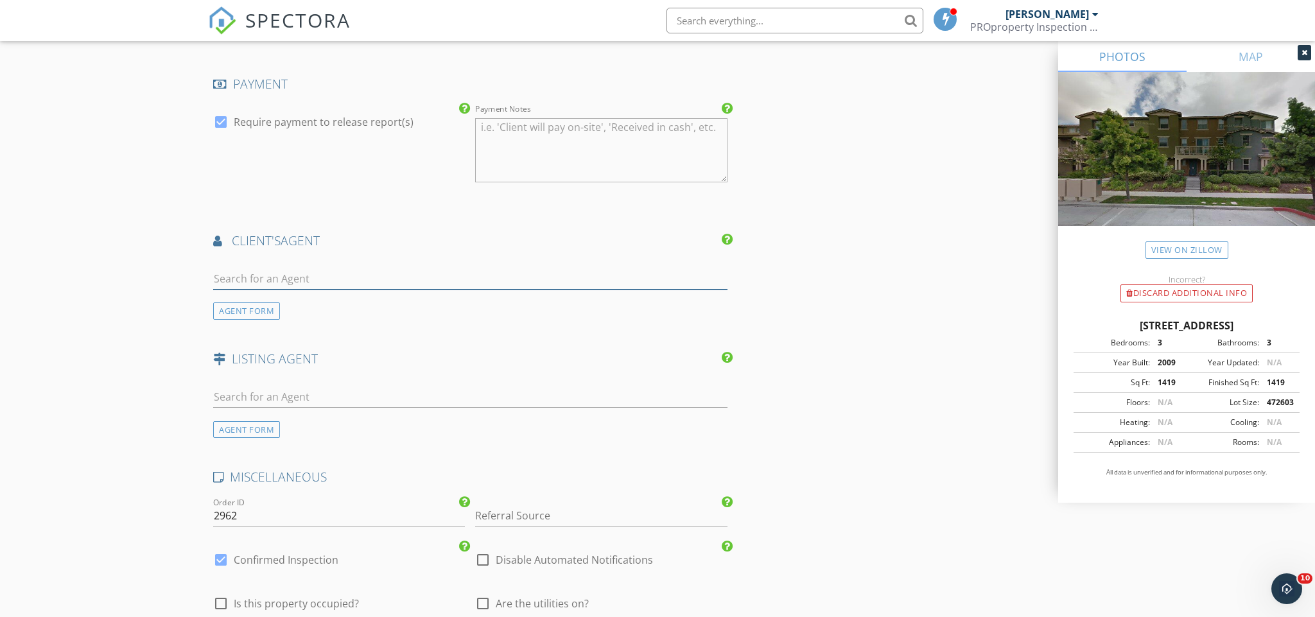
click at [281, 281] on input "text" at bounding box center [470, 278] width 514 height 21
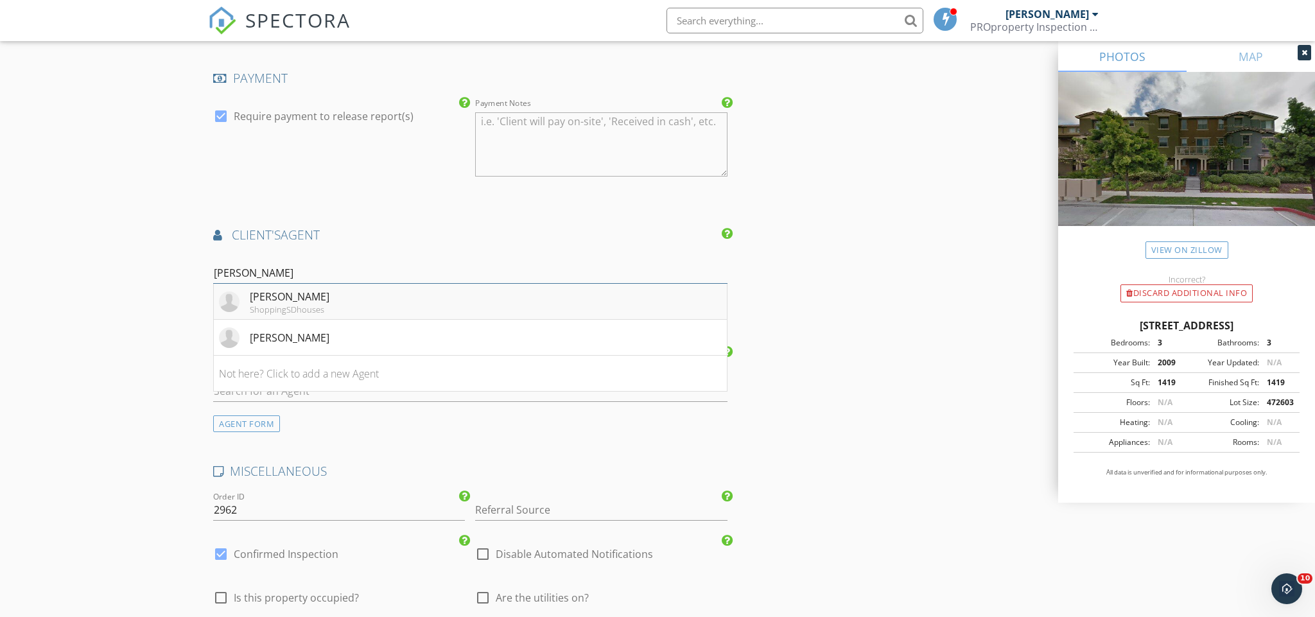
scroll to position [1414, 1]
type input "Justin"
click at [279, 299] on div "ShoppingSDhouses" at bounding box center [290, 304] width 80 height 10
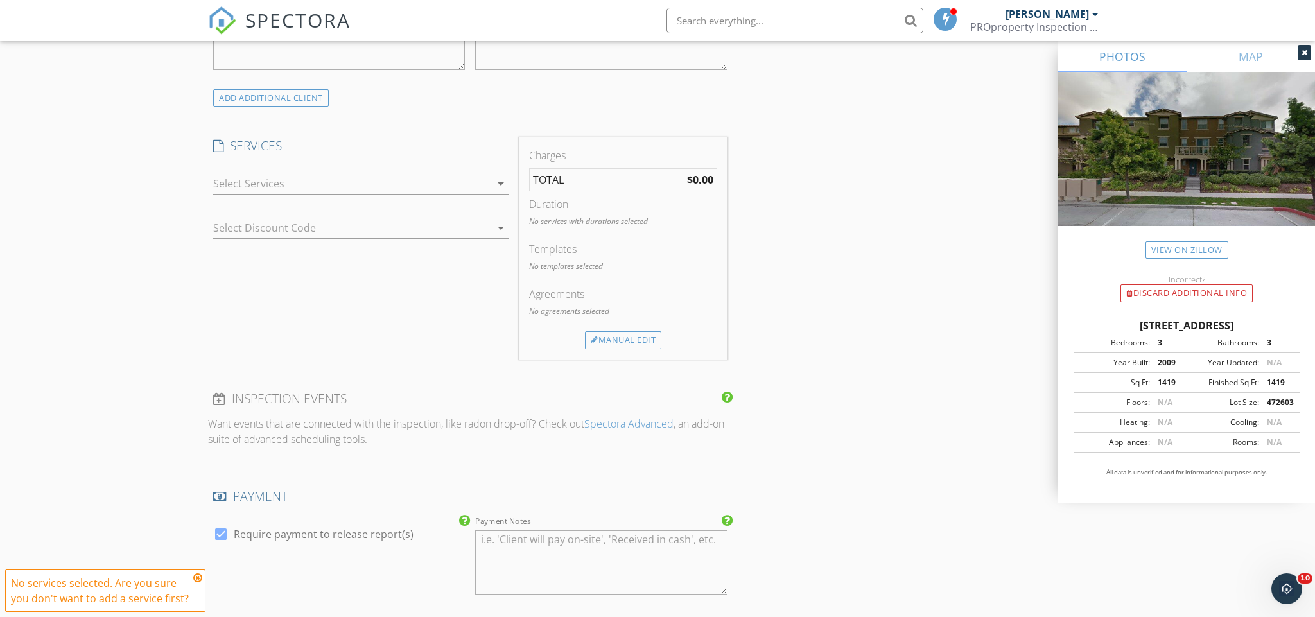
scroll to position [956, 0]
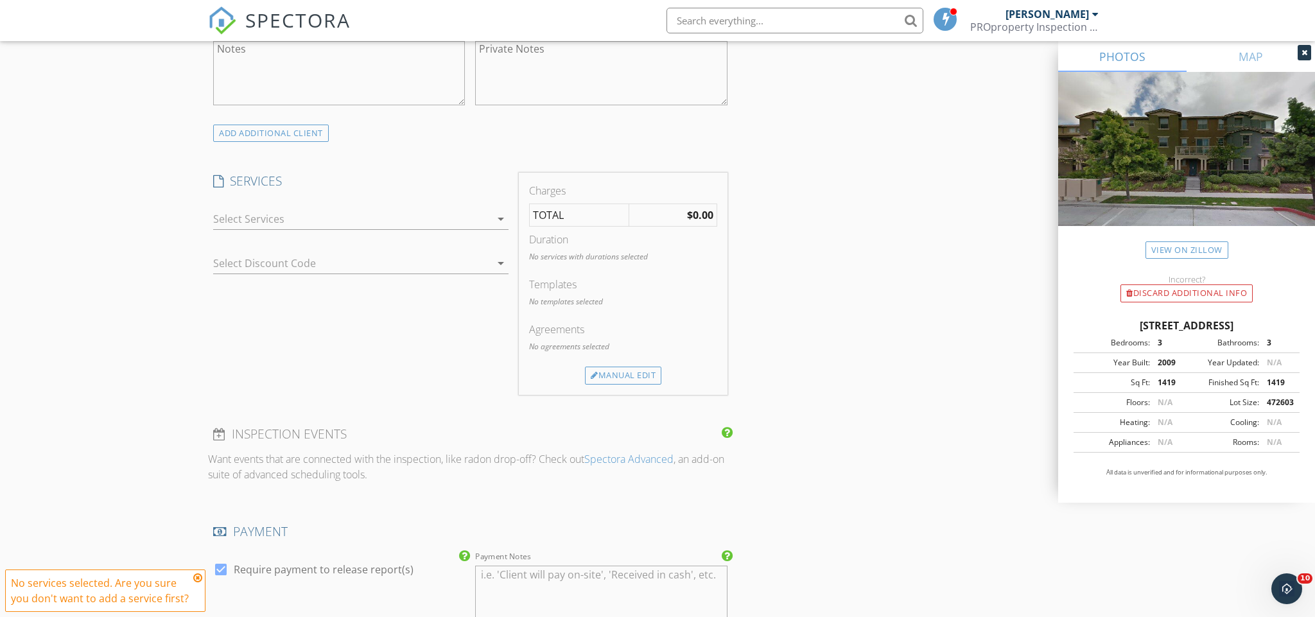
click at [307, 222] on div at bounding box center [351, 219] width 277 height 21
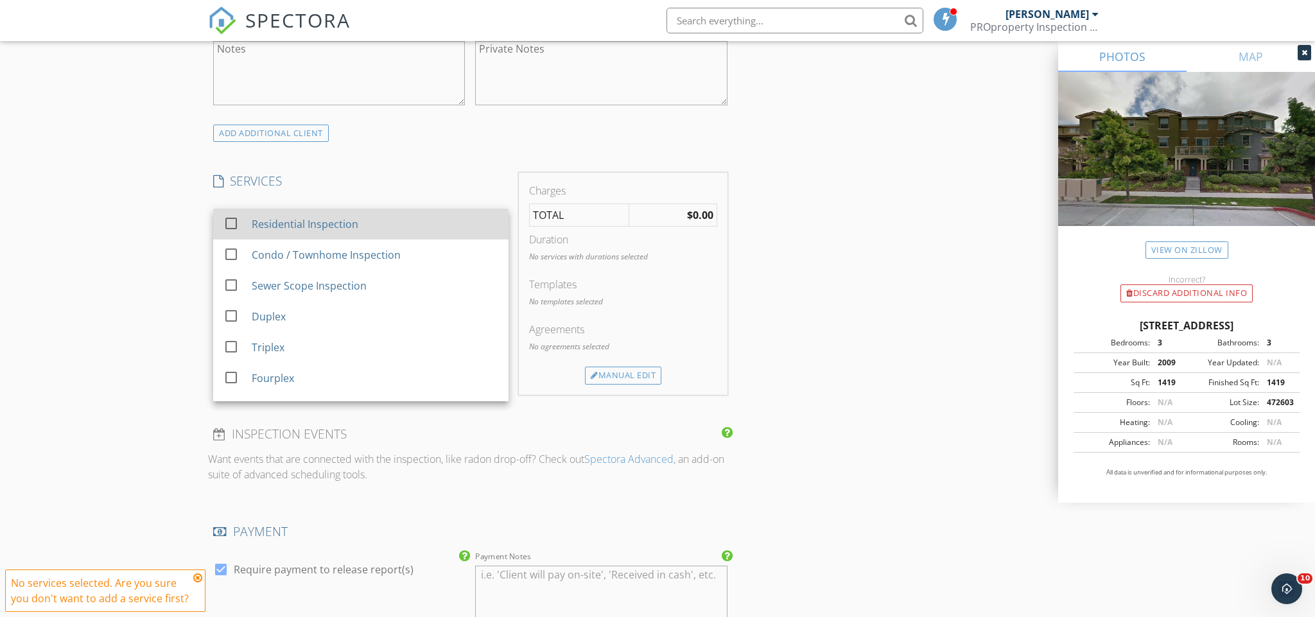
click at [303, 220] on div "Residential Inspection" at bounding box center [305, 223] width 107 height 15
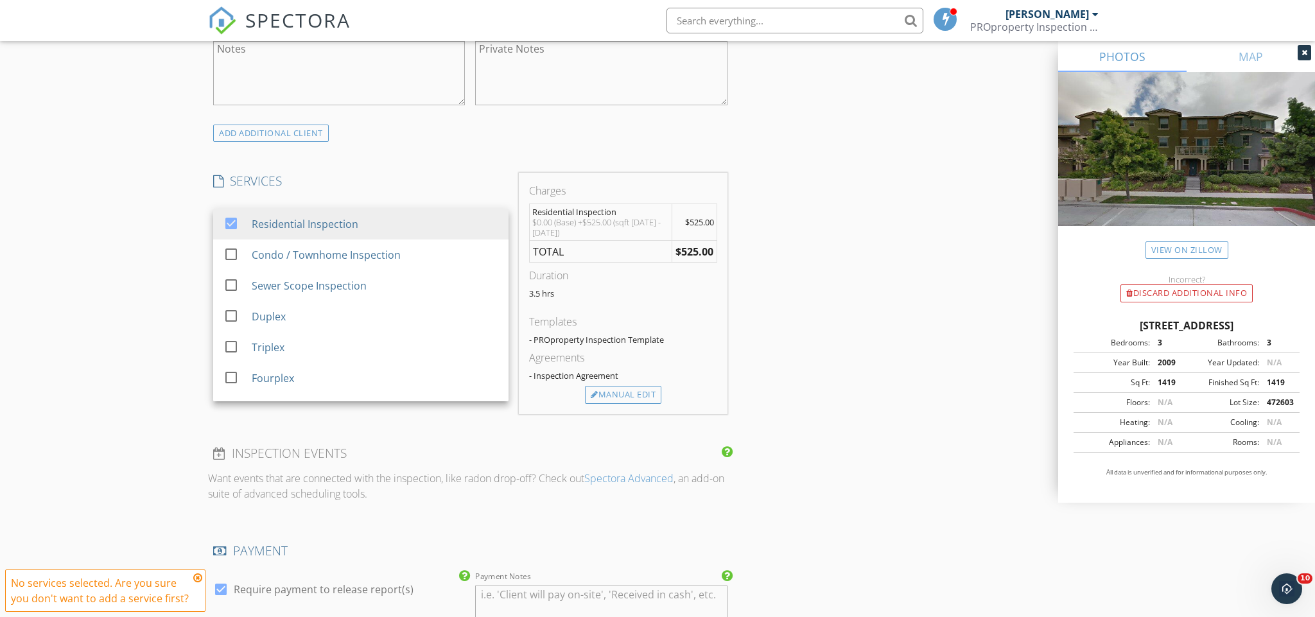
click at [201, 213] on div "New Inspection Click here to use the New Order Form INSPECTOR(S) check_box Chri…" at bounding box center [657, 419] width 1315 height 2599
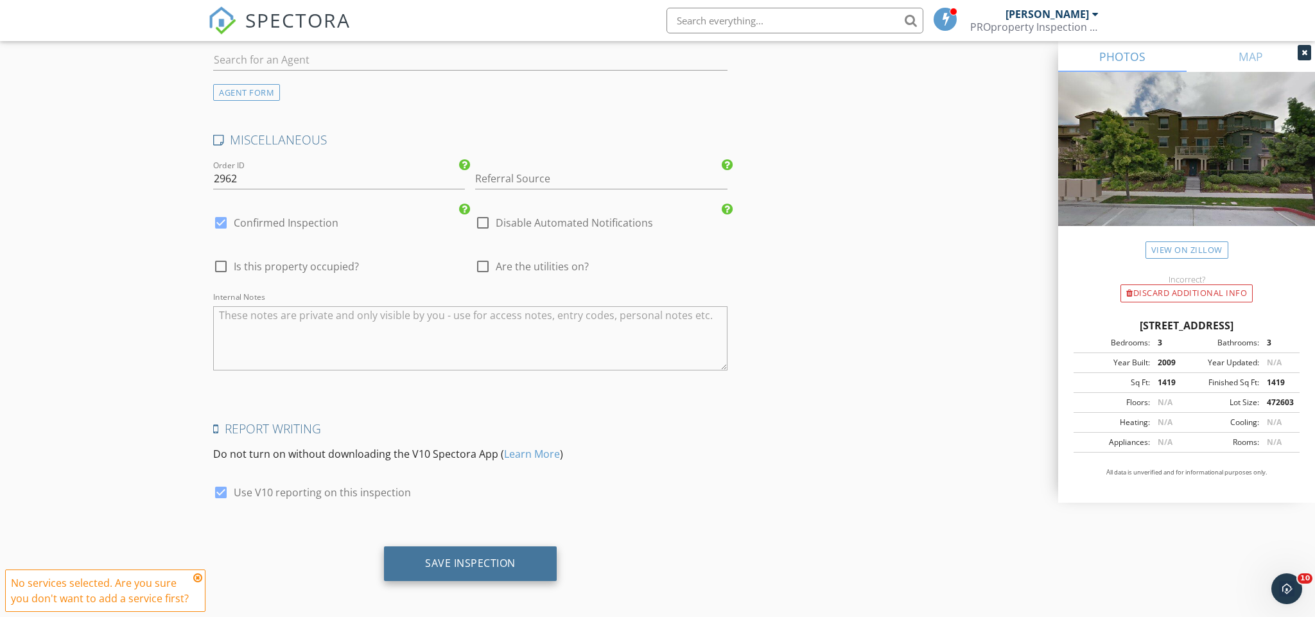
scroll to position [2052, 0]
click at [469, 557] on div "Save Inspection" at bounding box center [470, 563] width 91 height 13
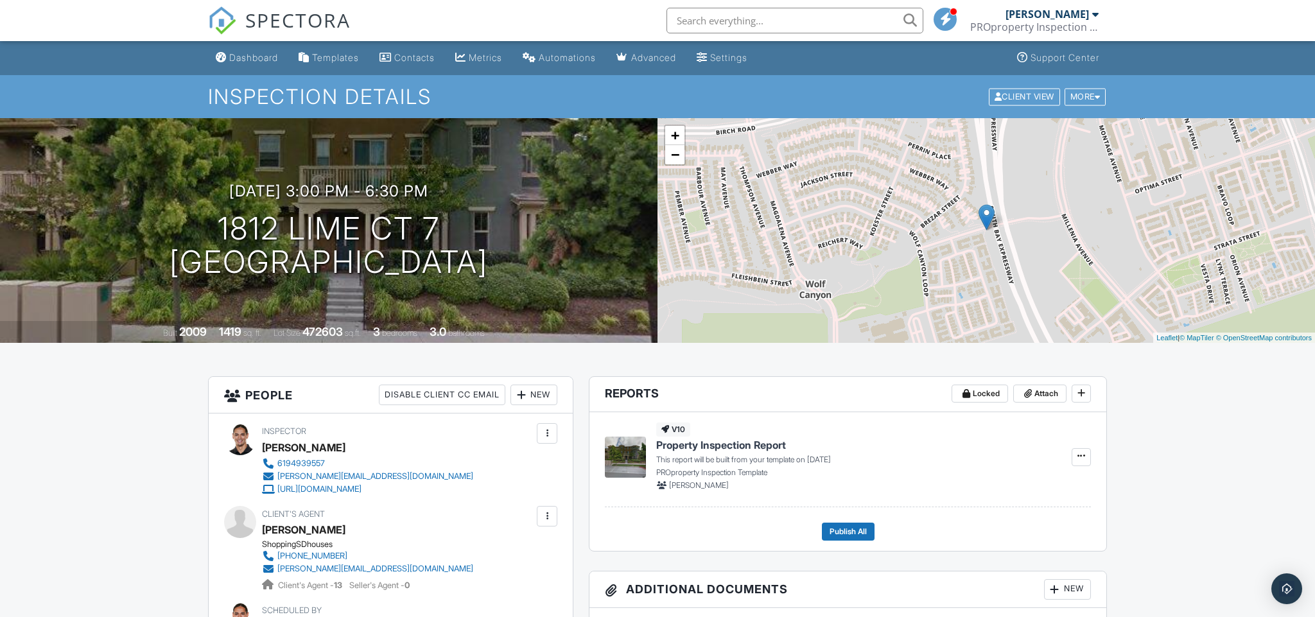
click at [227, 22] on img at bounding box center [222, 20] width 28 height 28
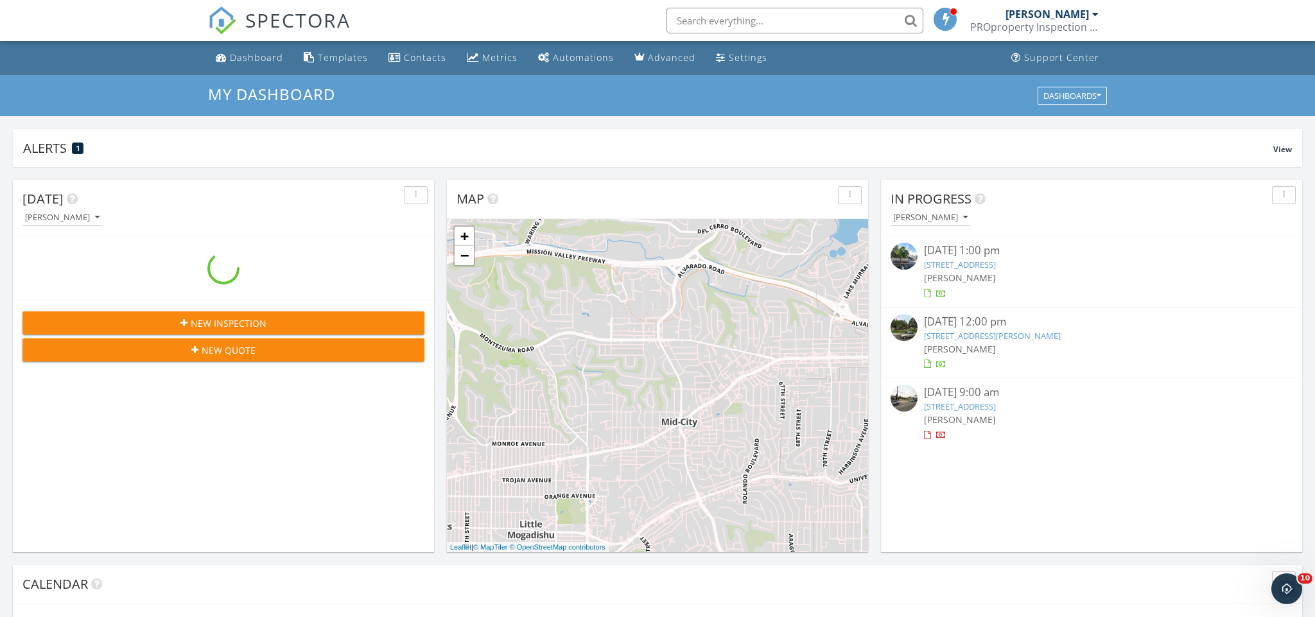
scroll to position [1169, 1316]
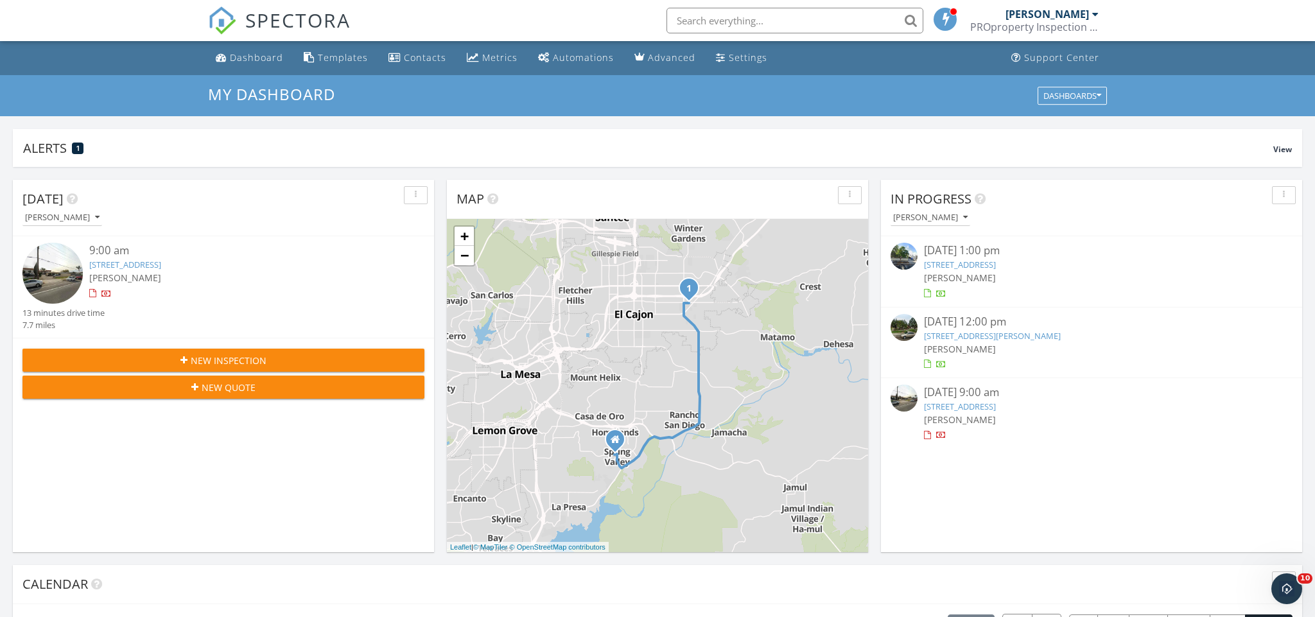
click at [260, 355] on span "New Inspection" at bounding box center [229, 360] width 76 height 13
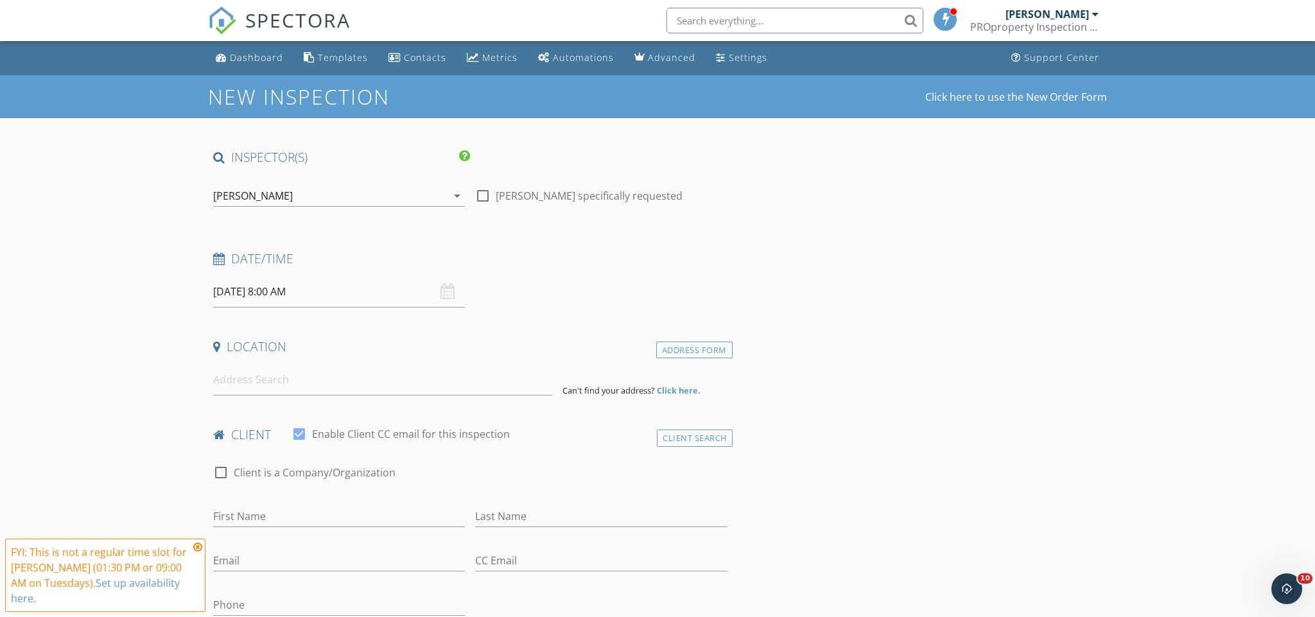
click at [282, 292] on input "[DATE] 8:00 AM" at bounding box center [339, 291] width 252 height 31
select select "9"
type input "10/02/2025 8:00 AM"
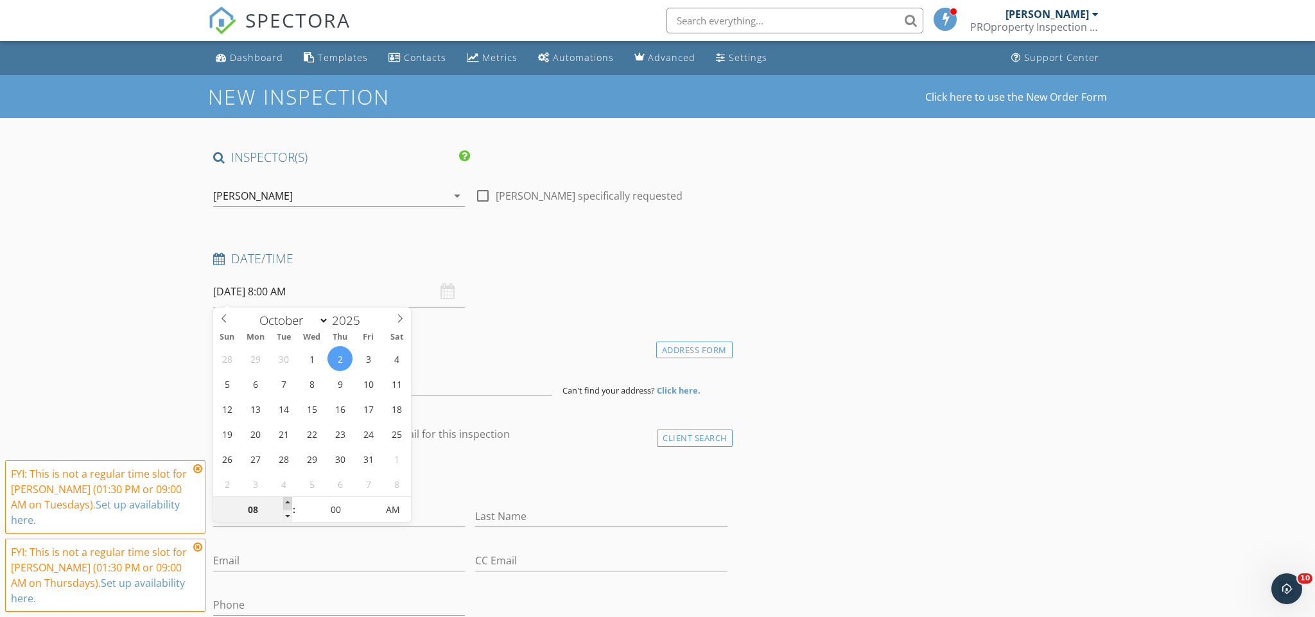
type input "09"
type input "10/02/2025 9:00 AM"
click at [289, 506] on span at bounding box center [287, 503] width 9 height 13
click at [446, 389] on input at bounding box center [382, 379] width 339 height 31
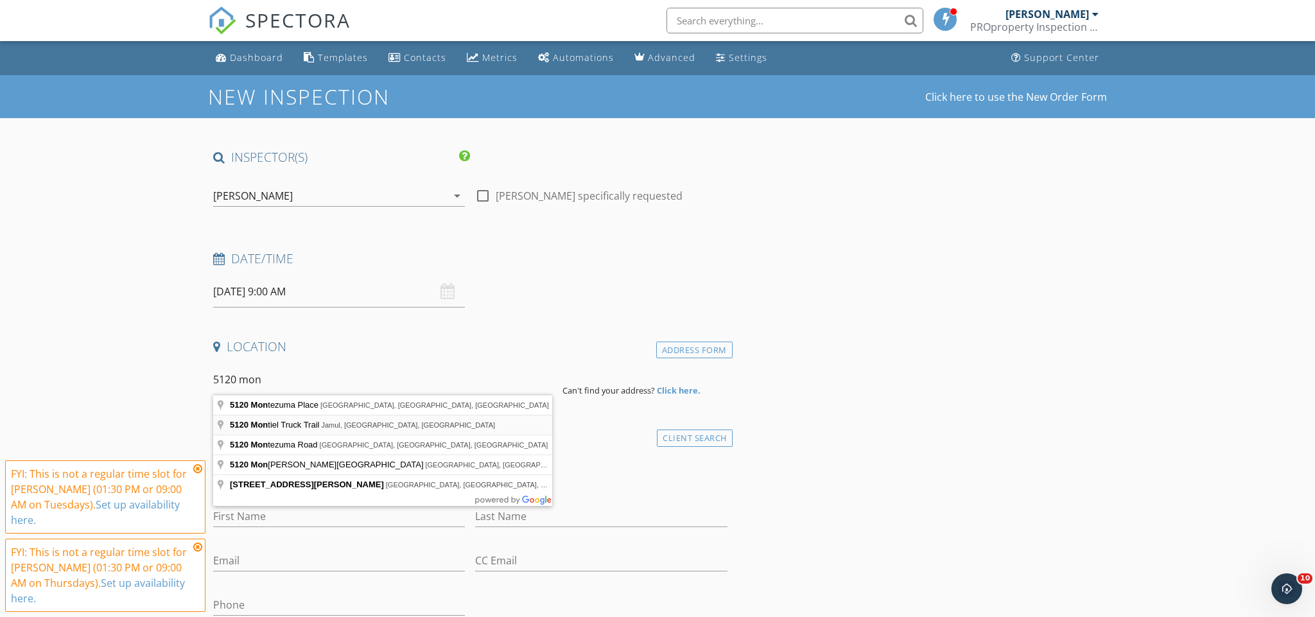
type input "5120 Montiel Truck Trail, Jamul, CA, USA"
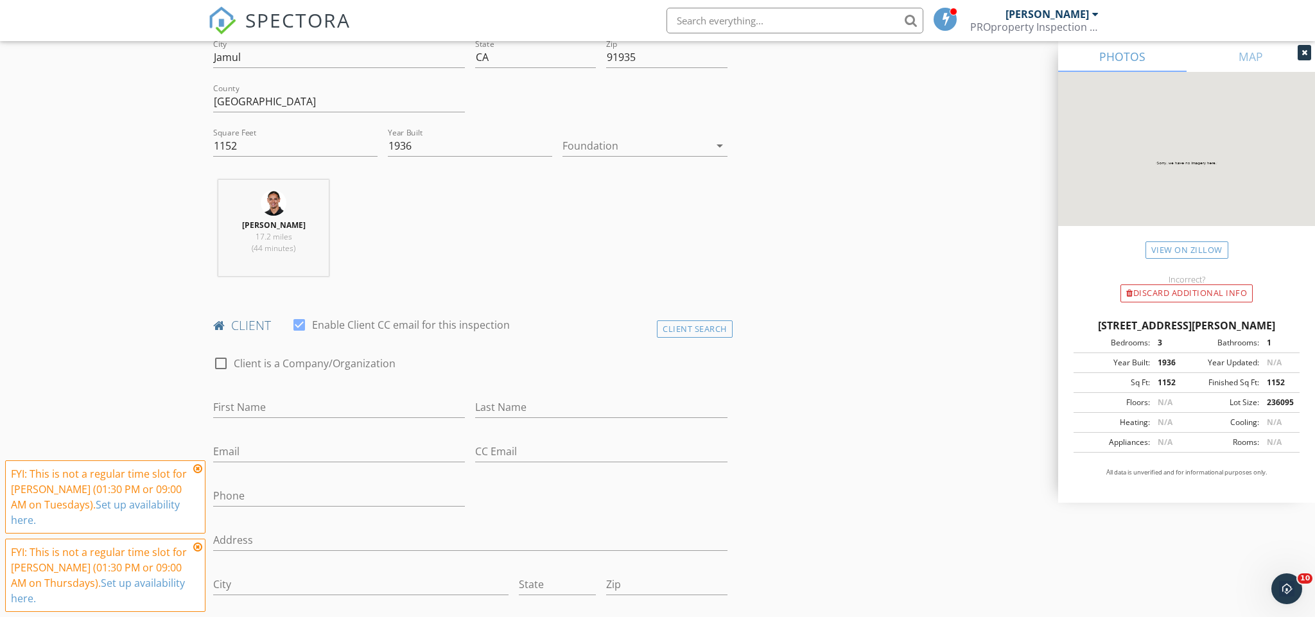
scroll to position [392, 0]
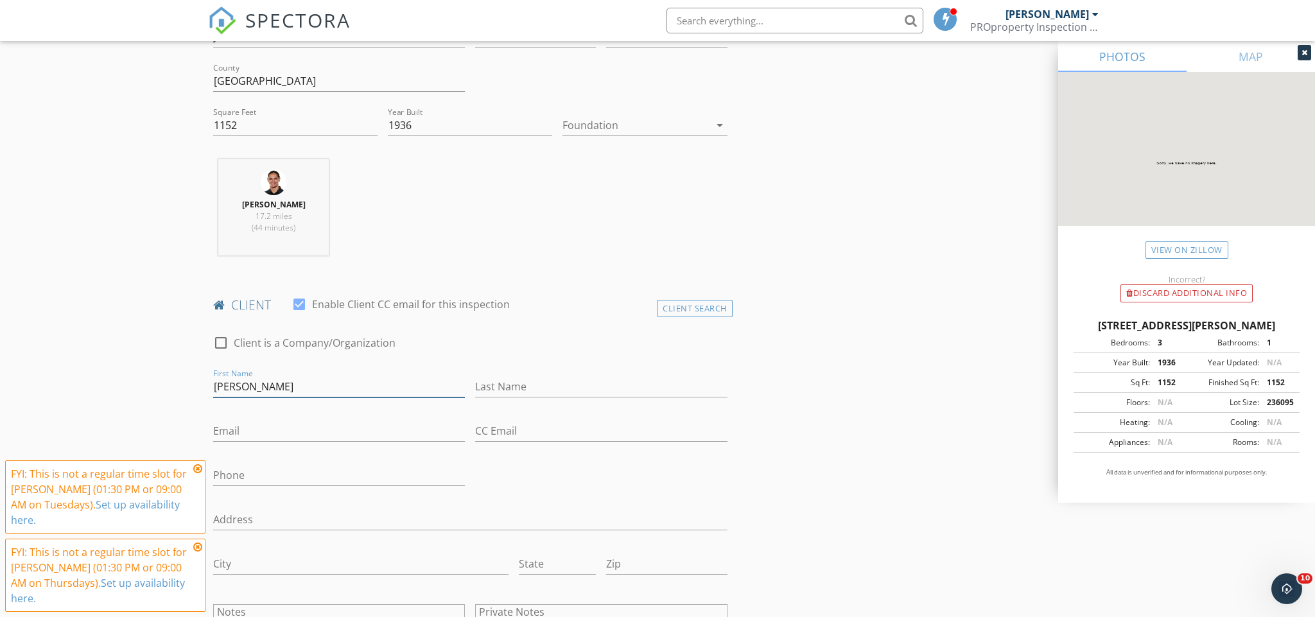
type input "Hector"
type input "Chico"
type input "hcstang1997@hotmail.com"
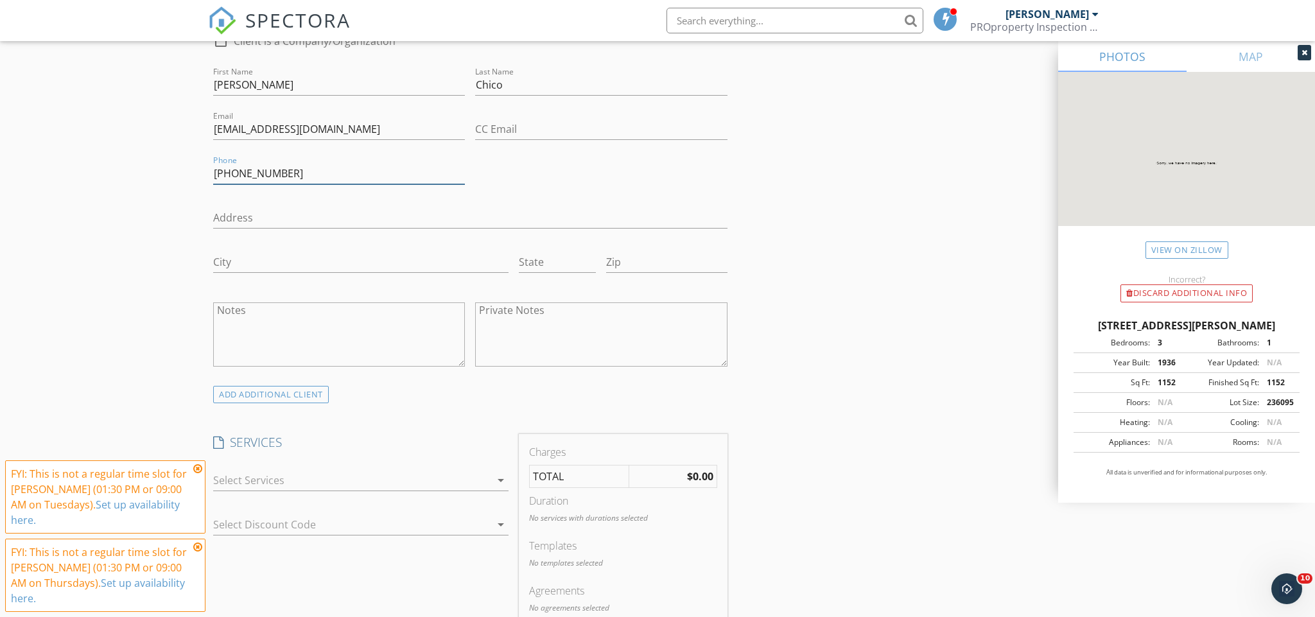
scroll to position [788, 0]
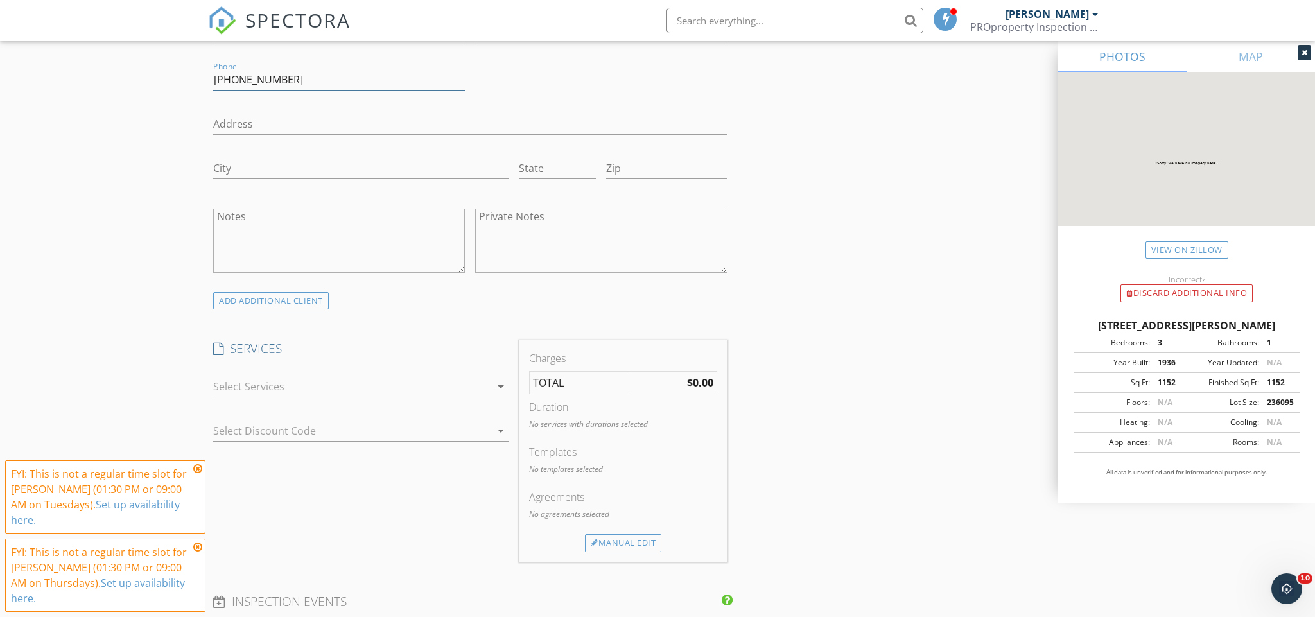
type input "619-274-2312"
click at [277, 381] on div at bounding box center [351, 386] width 277 height 21
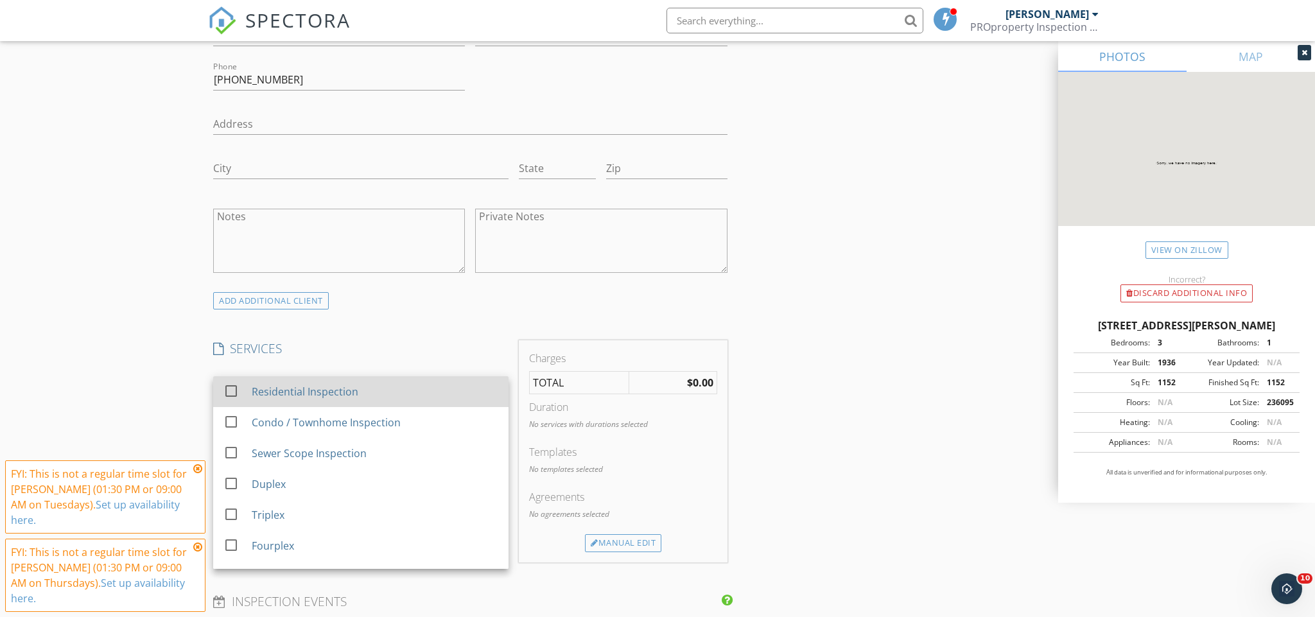
click at [276, 387] on div "Residential Inspection" at bounding box center [305, 391] width 107 height 15
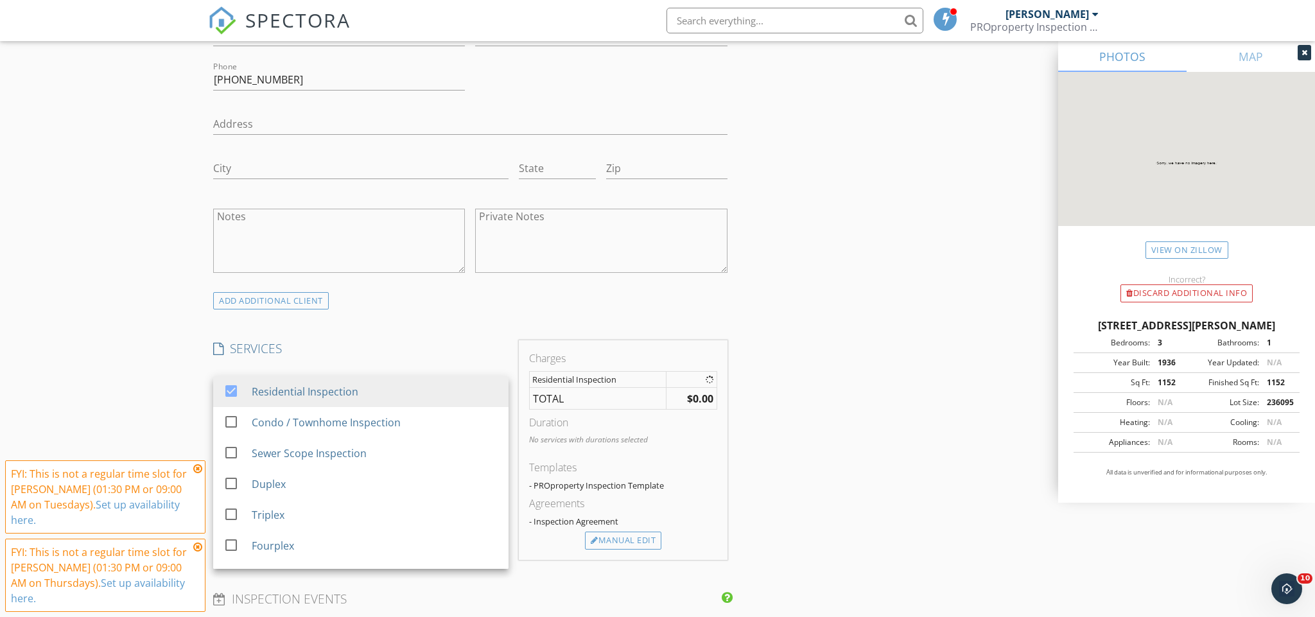
click at [137, 371] on div "New Inspection Click here to use the New Order Form INSPECTOR(S) check_box Chri…" at bounding box center [657, 429] width 1315 height 2284
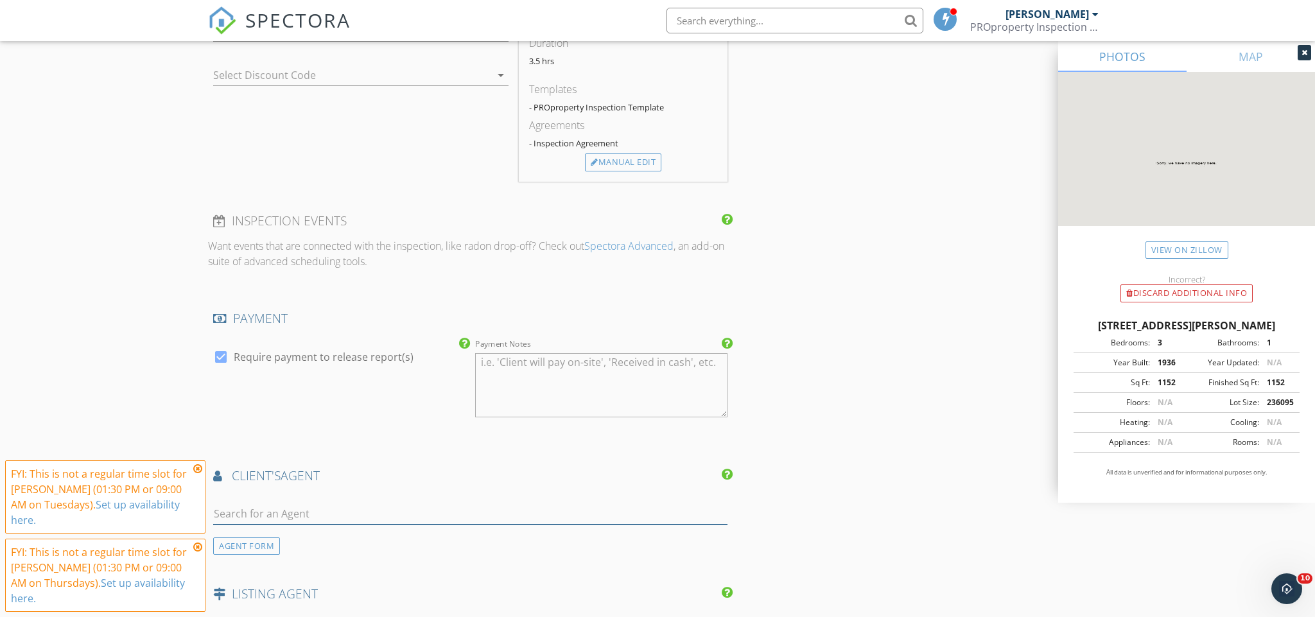
click at [358, 511] on input "text" at bounding box center [470, 513] width 514 height 21
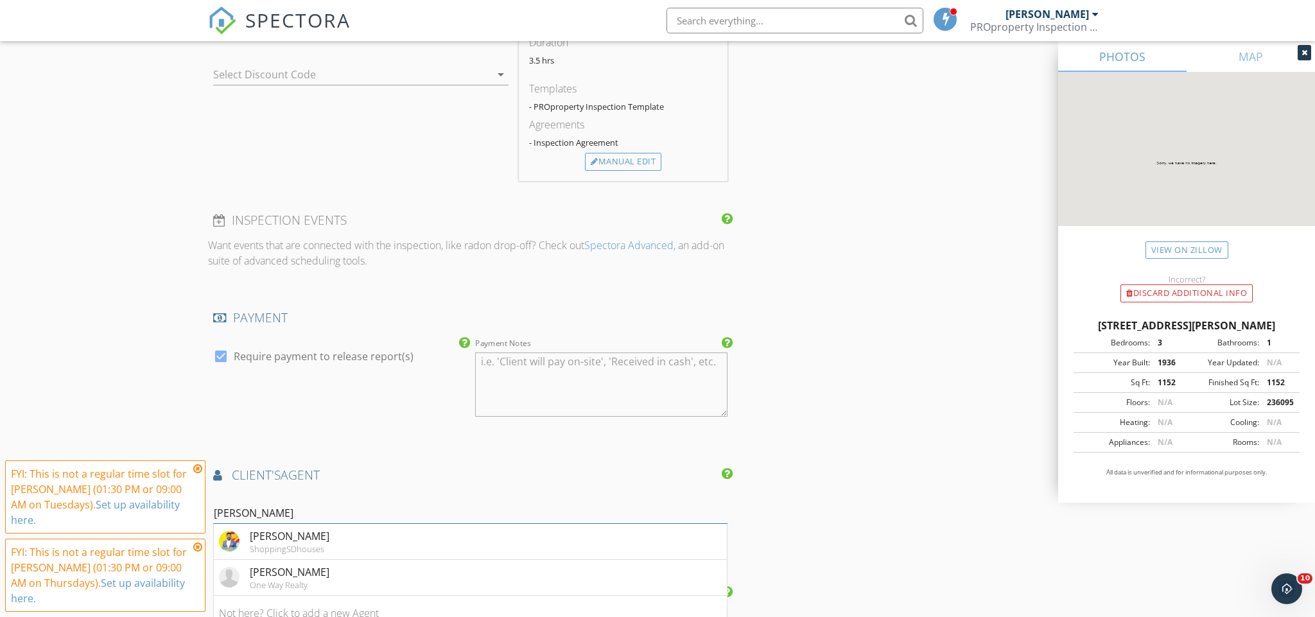
type input "Carlos"
drag, startPoint x: 358, startPoint y: 511, endPoint x: 351, endPoint y: 545, distance: 34.6
click at [351, 545] on li "Carlos Elizondo ShoppingSDhouses" at bounding box center [470, 542] width 513 height 36
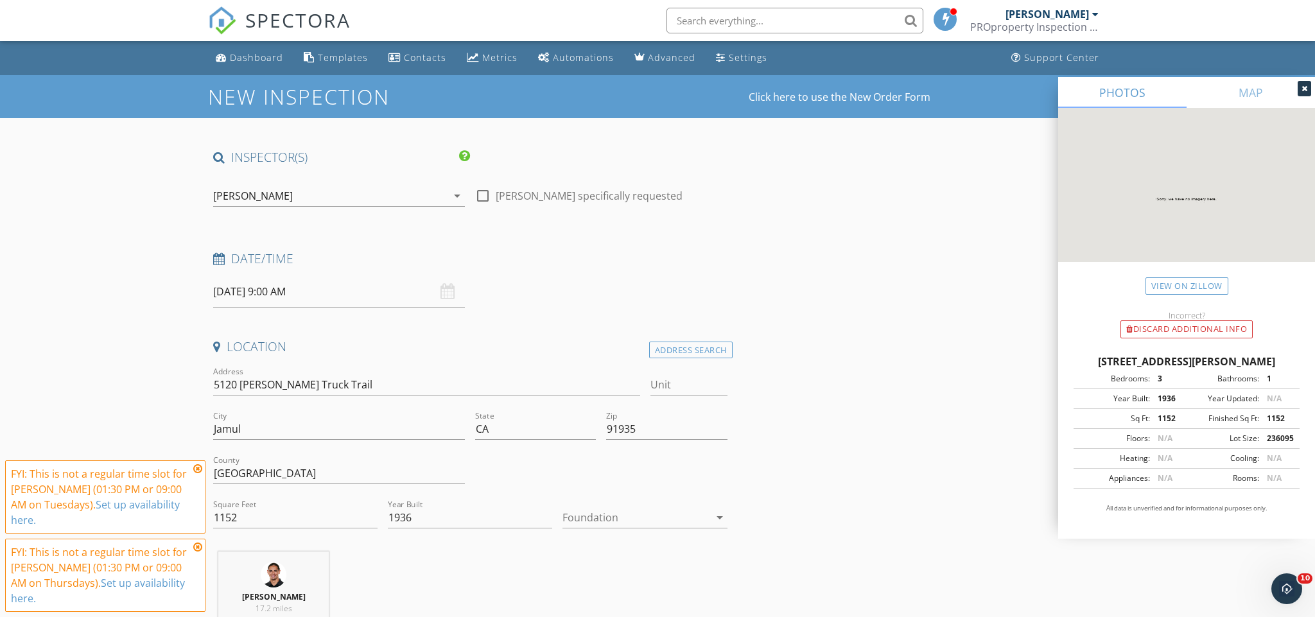
scroll to position [0, 0]
click at [240, 290] on input "10/02/2025 9:00 AM" at bounding box center [339, 291] width 252 height 31
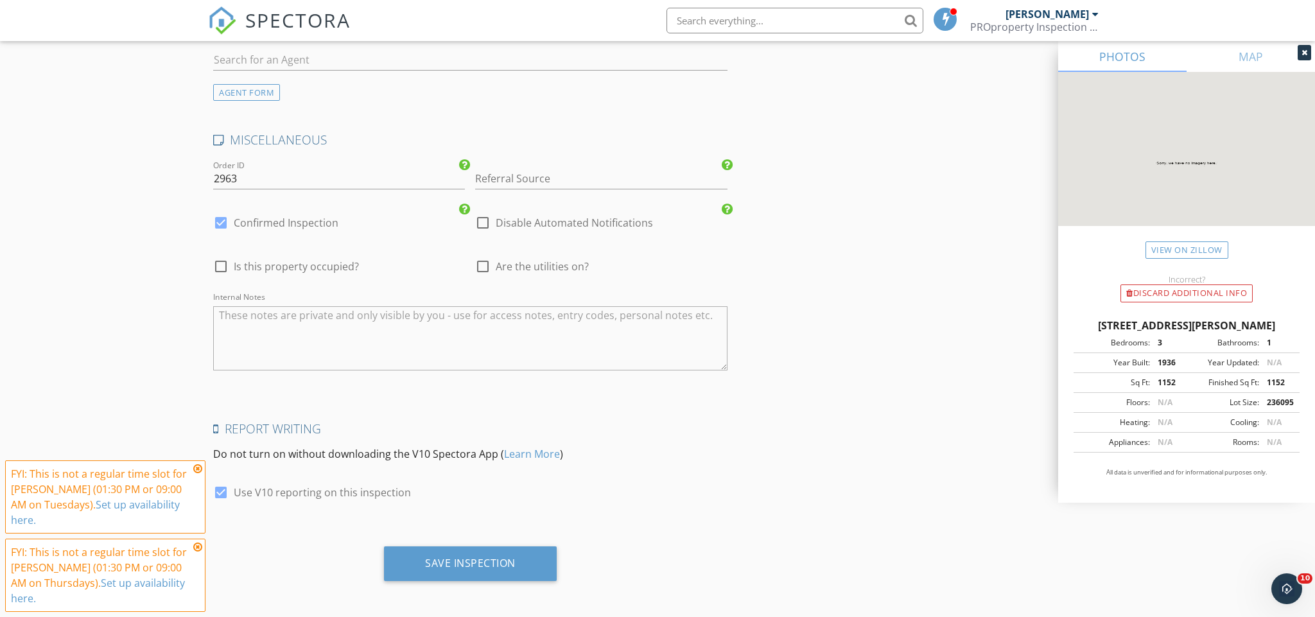
scroll to position [2052, 0]
click at [537, 556] on div "Save Inspection" at bounding box center [470, 564] width 173 height 35
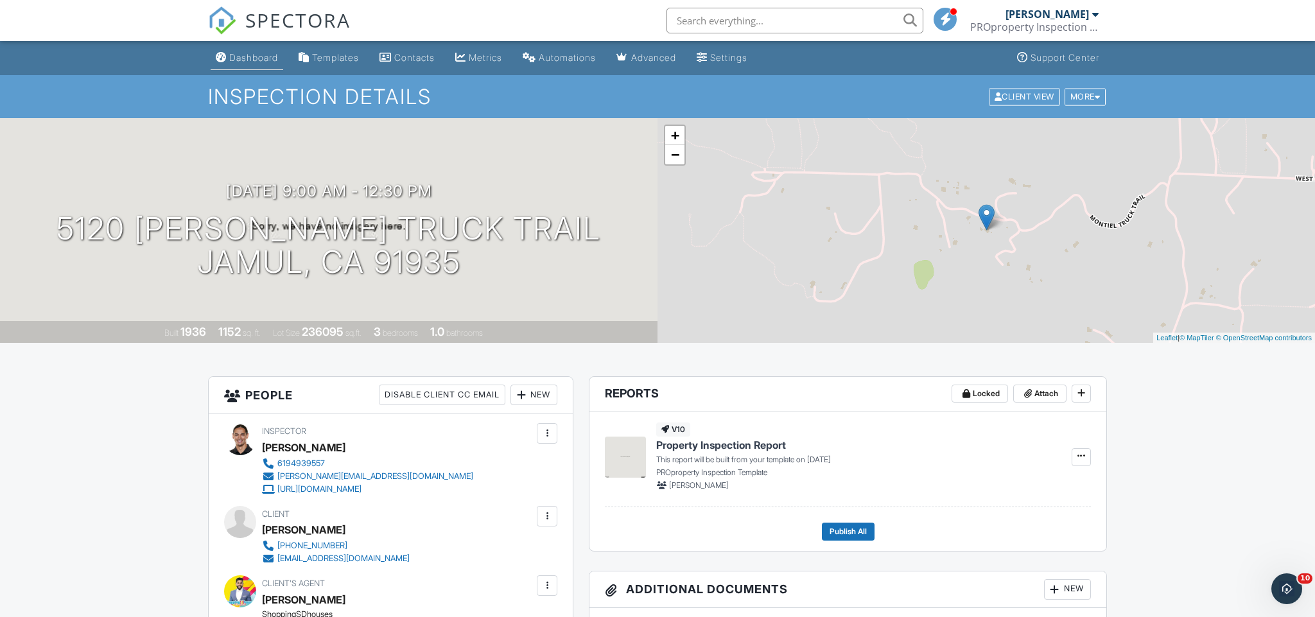
click at [263, 64] on link "Dashboard" at bounding box center [247, 58] width 73 height 24
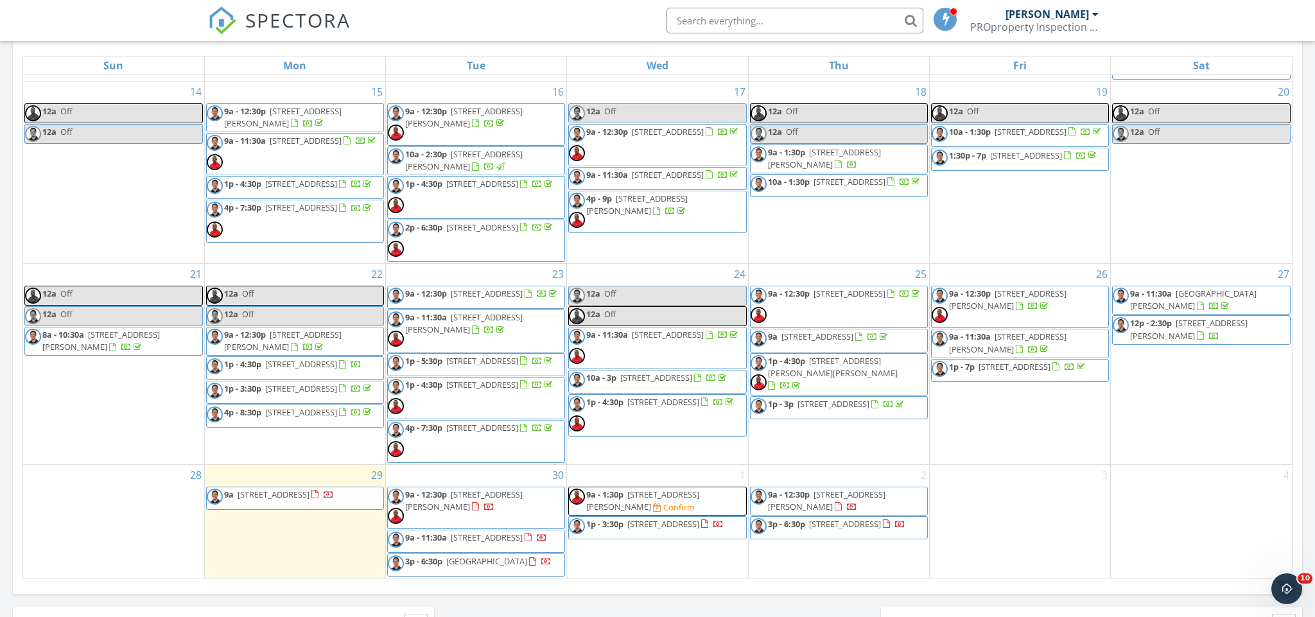
scroll to position [670, 0]
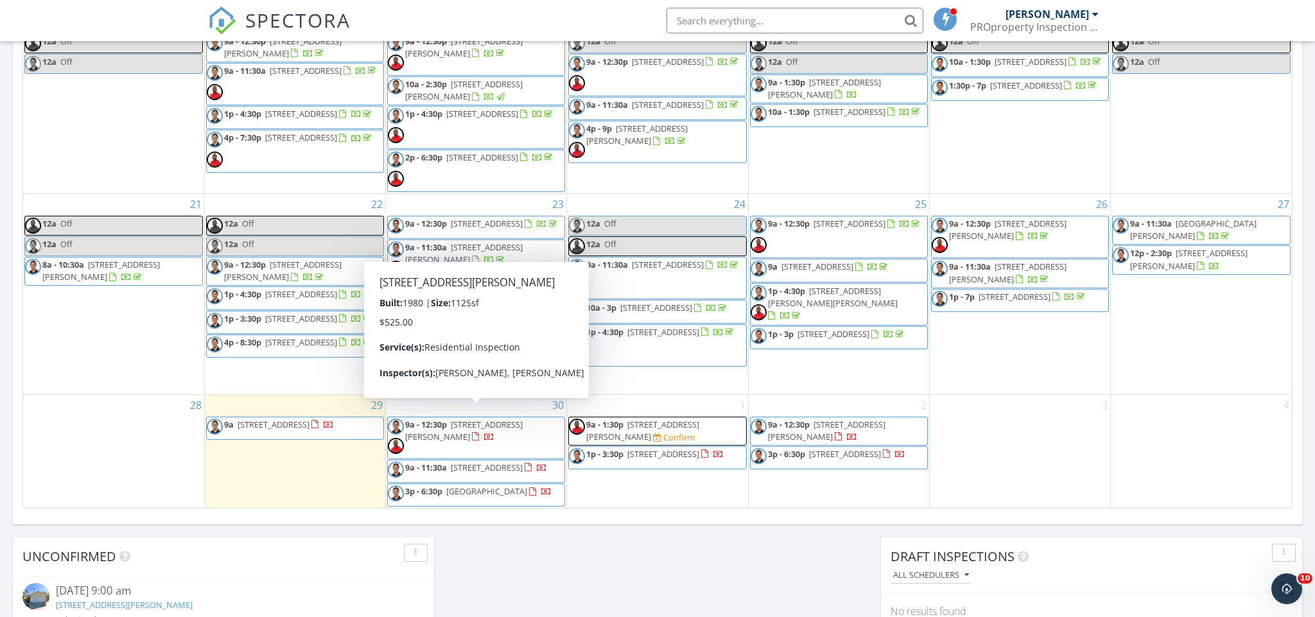
click at [502, 396] on div "30 9a - 12:30p 935 Ramona Ave, Spring Valley 91977 9a - 11:30a 3210 32nd St, Sa…" at bounding box center [476, 452] width 180 height 114
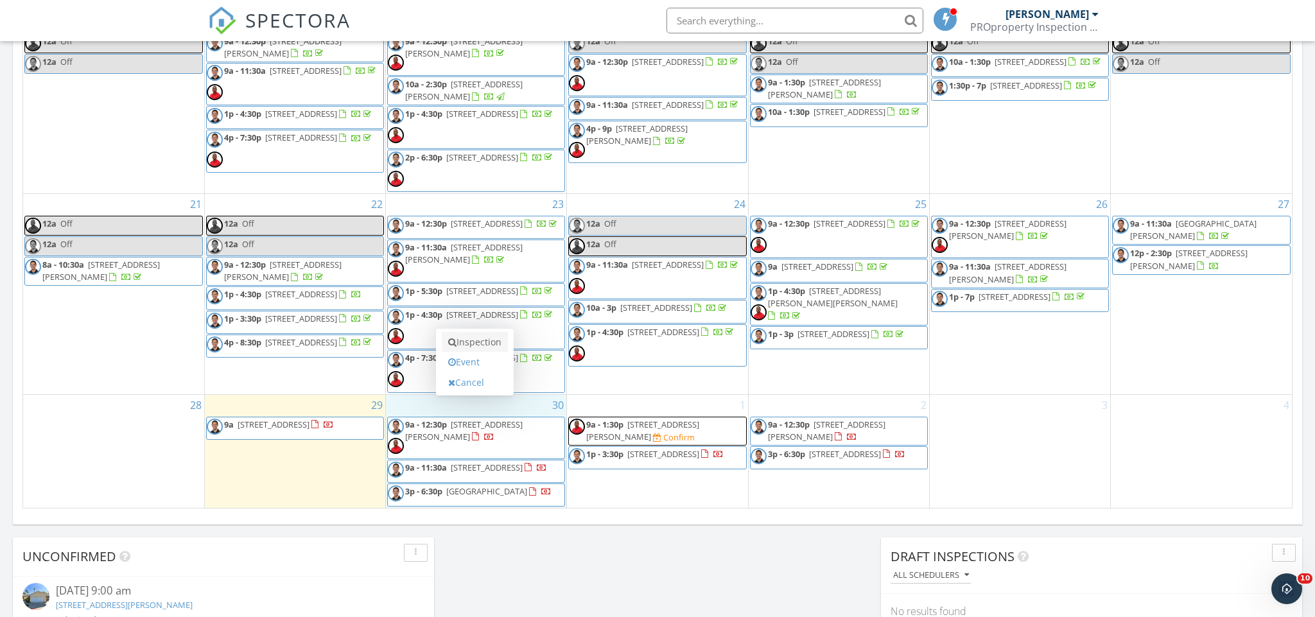
click at [466, 347] on link "Inspection" at bounding box center [475, 342] width 66 height 21
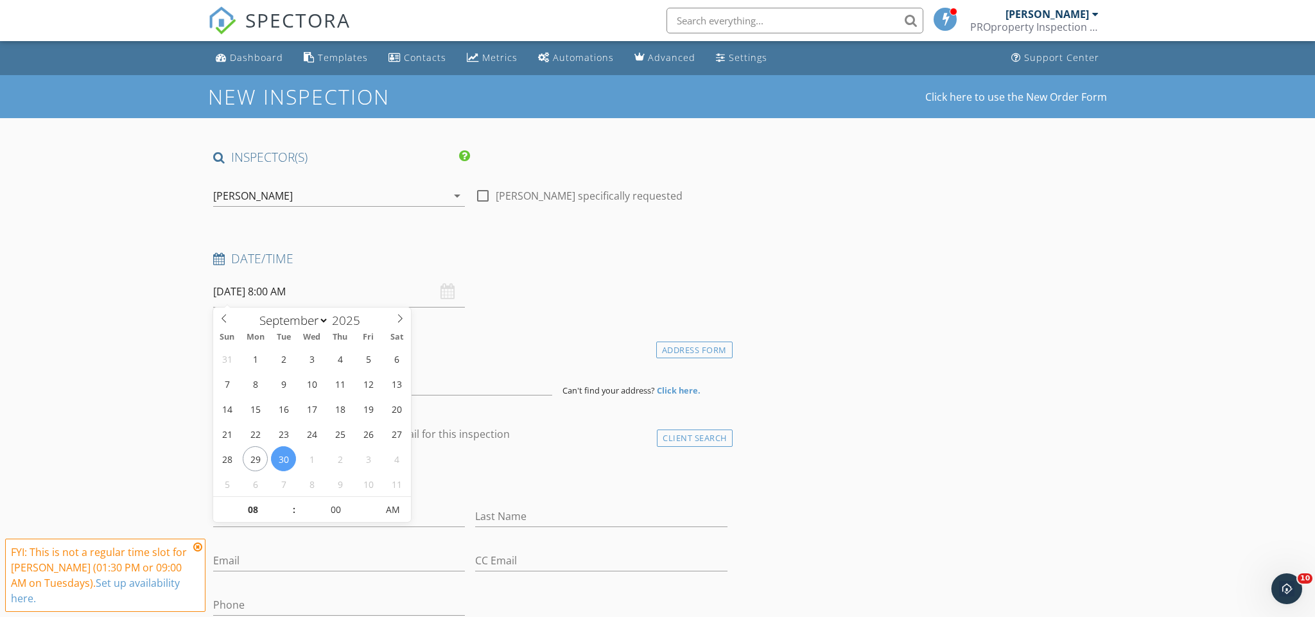
click at [281, 287] on input "[DATE] 8:00 AM" at bounding box center [339, 291] width 252 height 31
type input "09"
type input "[DATE] 9:00 AM"
click at [286, 503] on span at bounding box center [287, 503] width 9 height 13
type input "10"
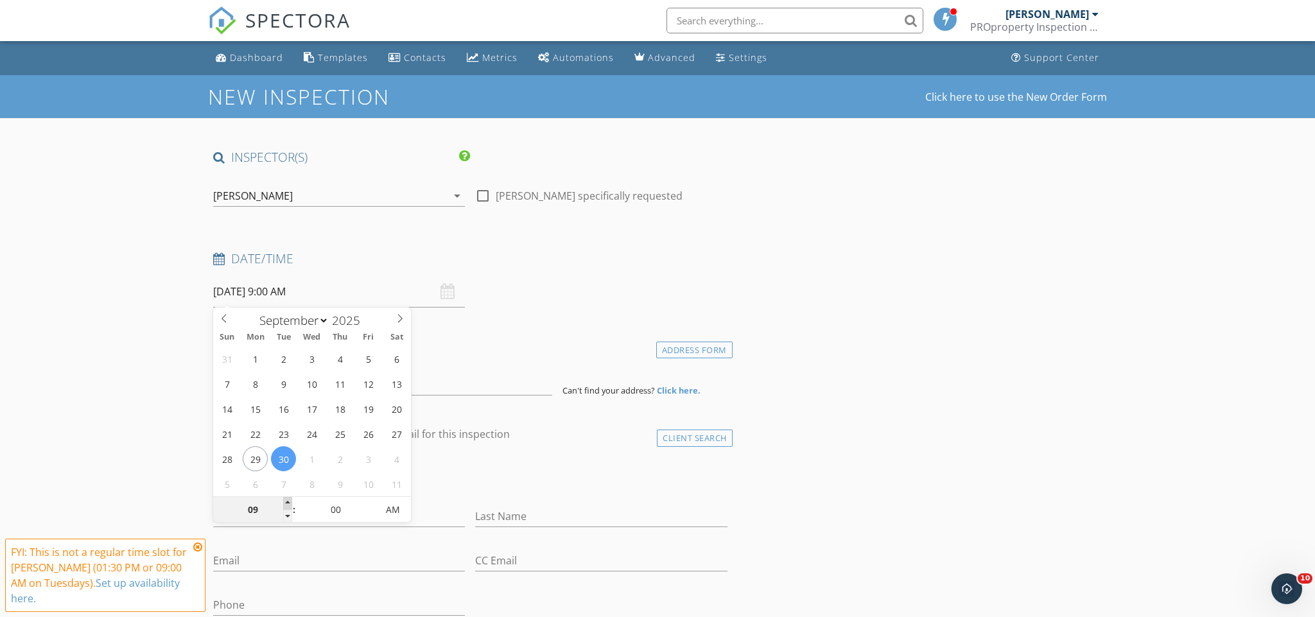
type input "[DATE] 10:00 AM"
click at [286, 503] on span at bounding box center [287, 503] width 9 height 13
type input "11"
type input "[DATE] 11:00 AM"
click at [286, 503] on span at bounding box center [287, 503] width 9 height 13
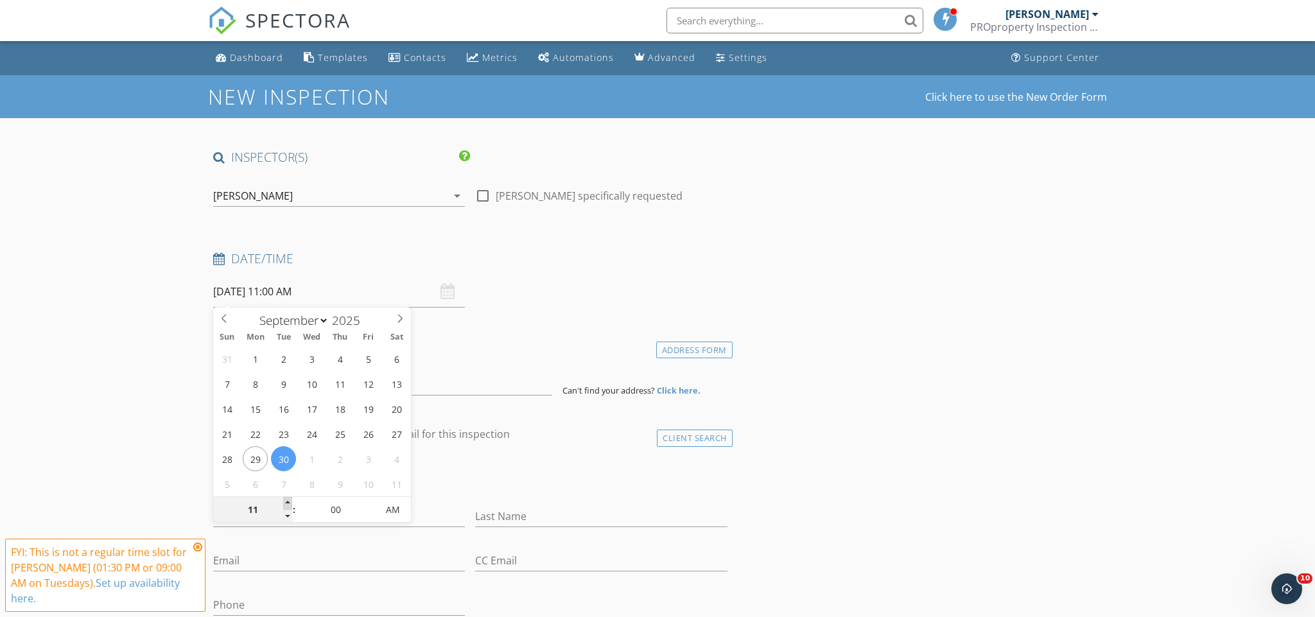
type input "12"
type input "[DATE] 12:00 PM"
click at [286, 503] on span at bounding box center [287, 503] width 9 height 13
type input "01"
type input "[DATE] 1:00 PM"
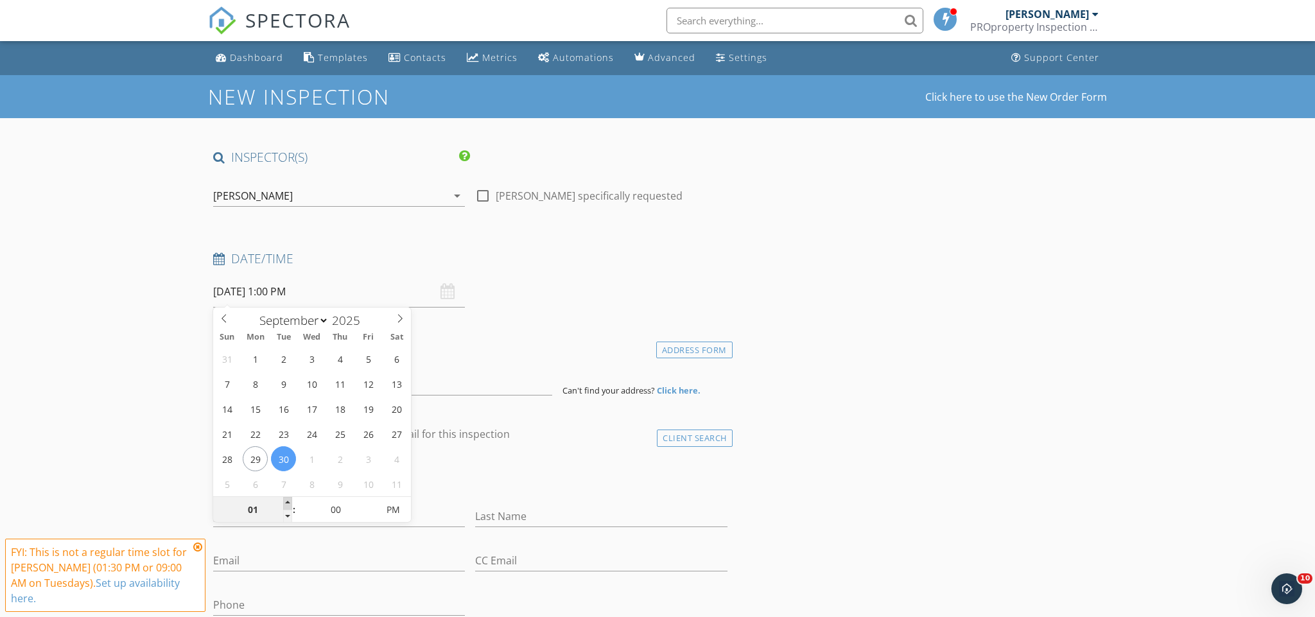
click at [286, 503] on span at bounding box center [287, 503] width 9 height 13
click at [552, 482] on div "check_box_outline_blank Client is a Company/Organization" at bounding box center [470, 478] width 514 height 33
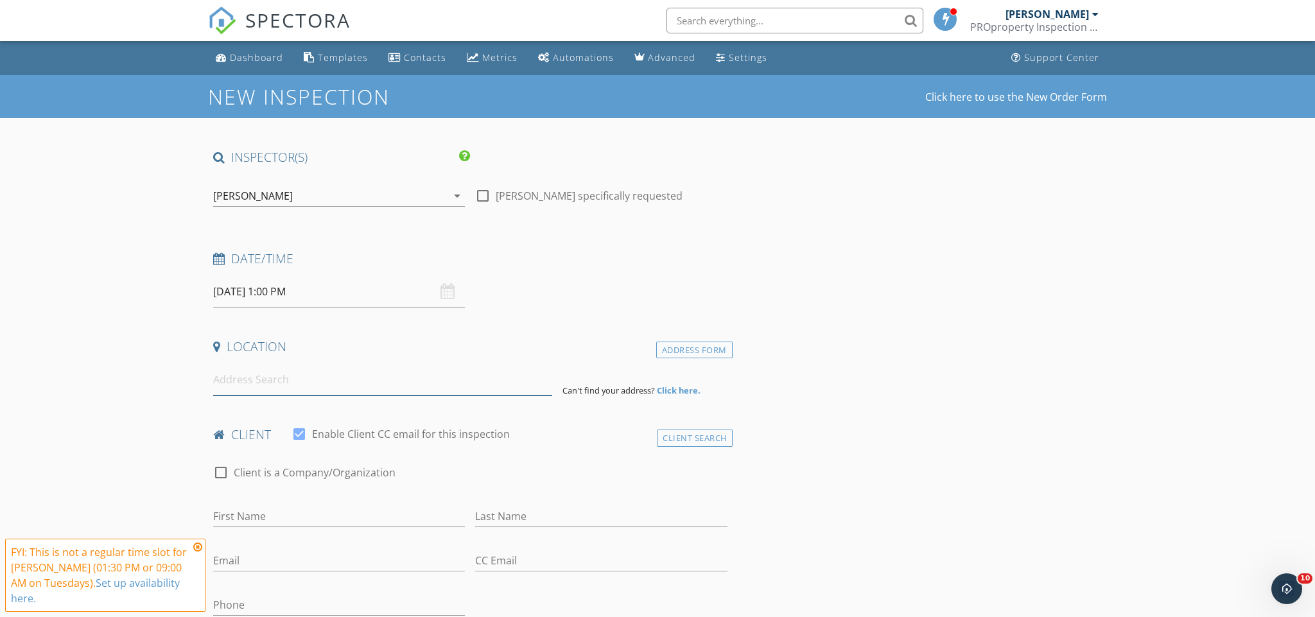
click at [403, 373] on input at bounding box center [382, 379] width 339 height 31
click at [229, 28] on img at bounding box center [222, 20] width 28 height 28
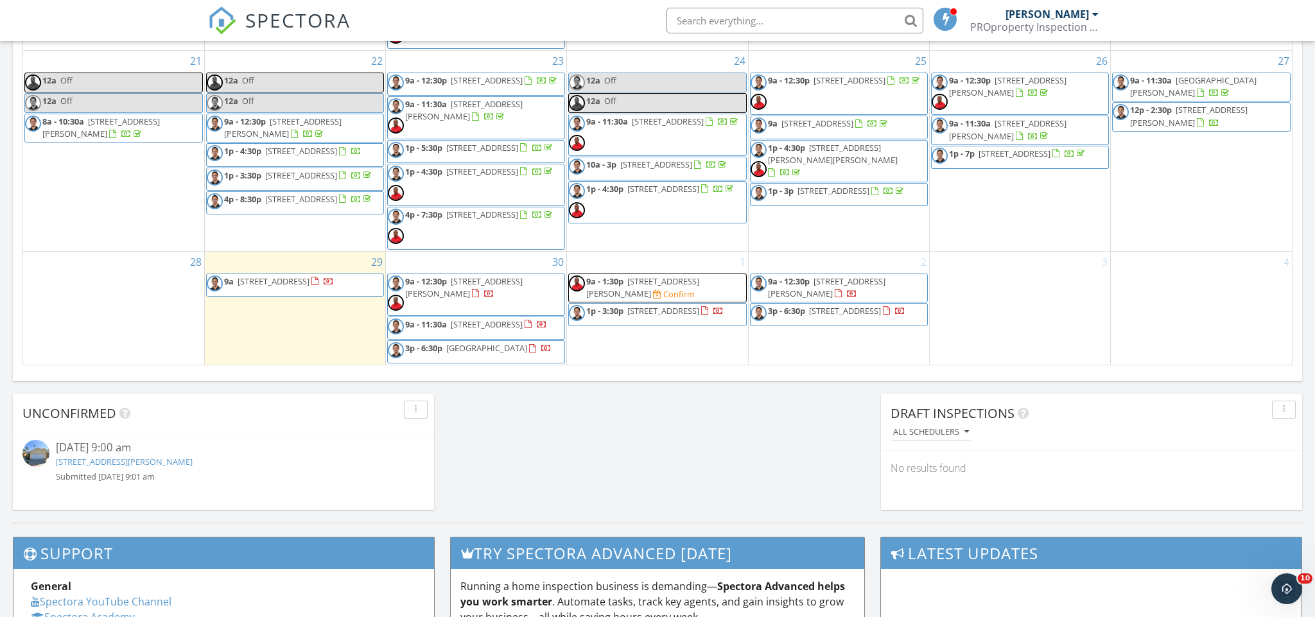
scroll to position [362, 0]
